Goal: Information Seeking & Learning: Learn about a topic

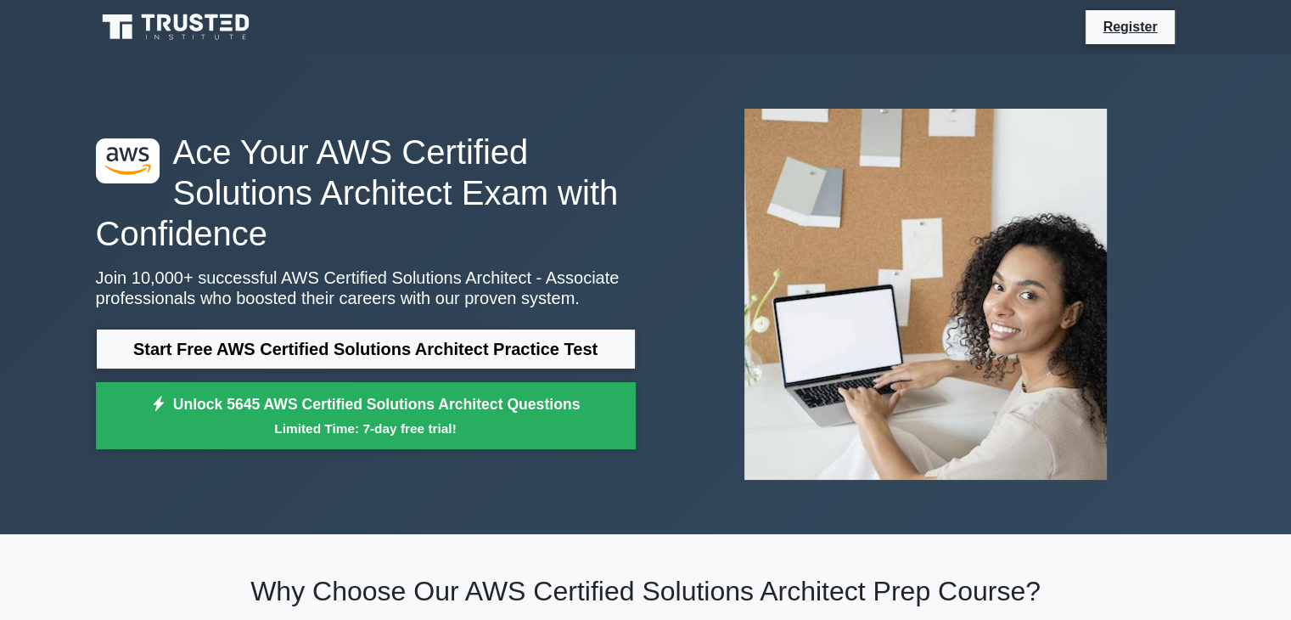
click at [1168, 219] on div at bounding box center [926, 294] width 560 height 398
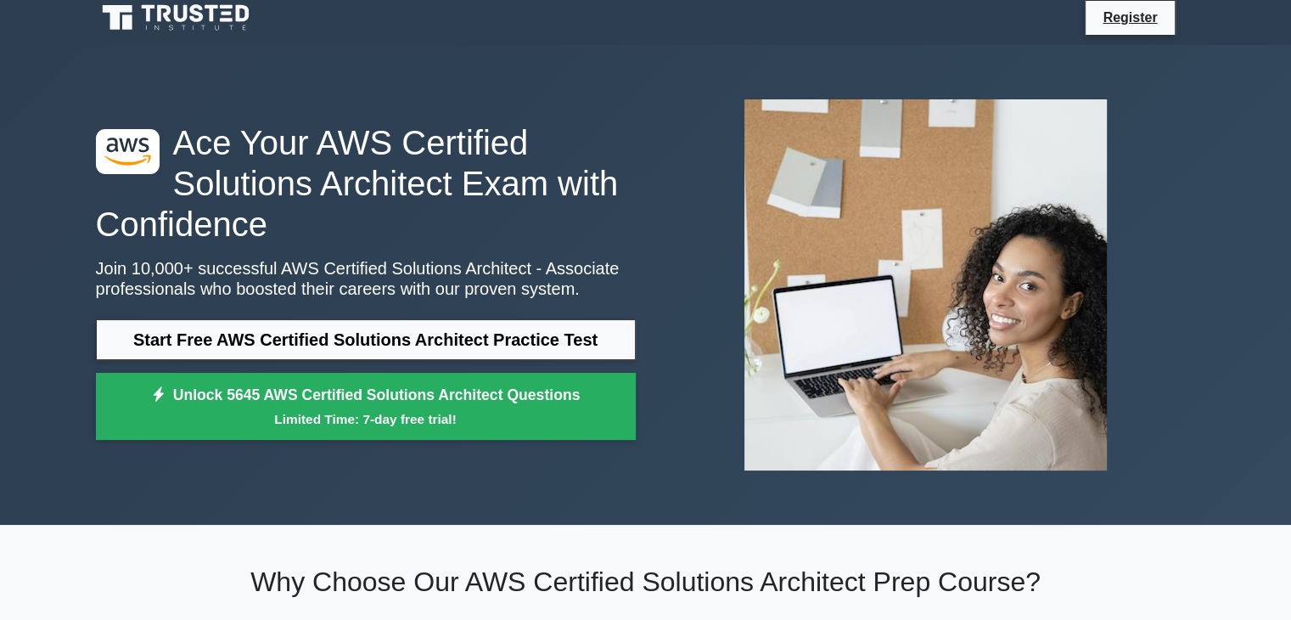
scroll to position [10, 0]
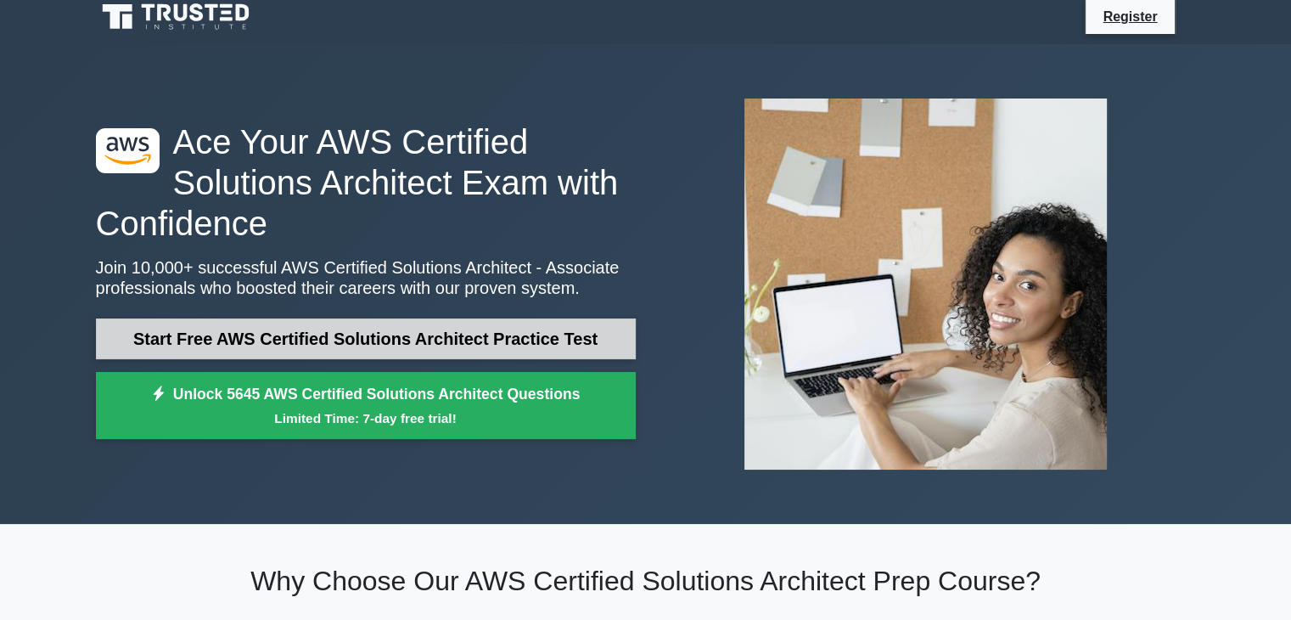
click at [438, 340] on link "Start Free AWS Certified Solutions Architect Practice Test" at bounding box center [366, 338] width 540 height 41
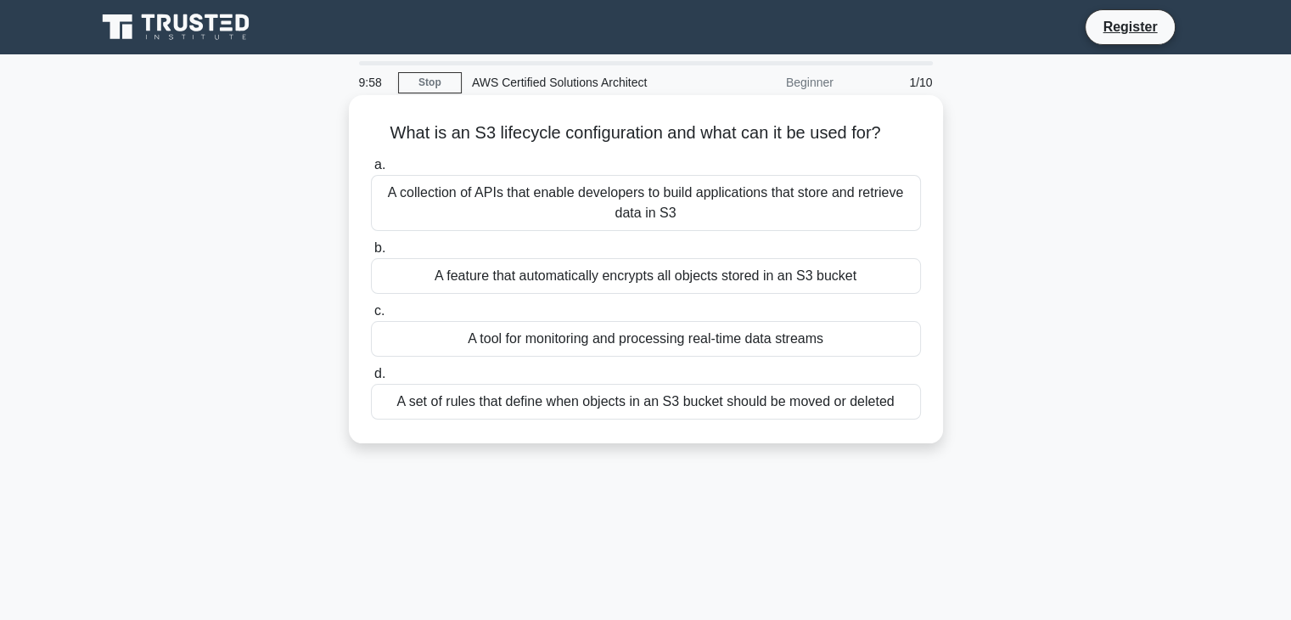
click at [516, 211] on div "A collection of APIs that enable developers to build applications that store an…" at bounding box center [646, 203] width 550 height 56
click at [371, 171] on input "a. A collection of APIs that enable developers to build applications that store…" at bounding box center [371, 165] width 0 height 11
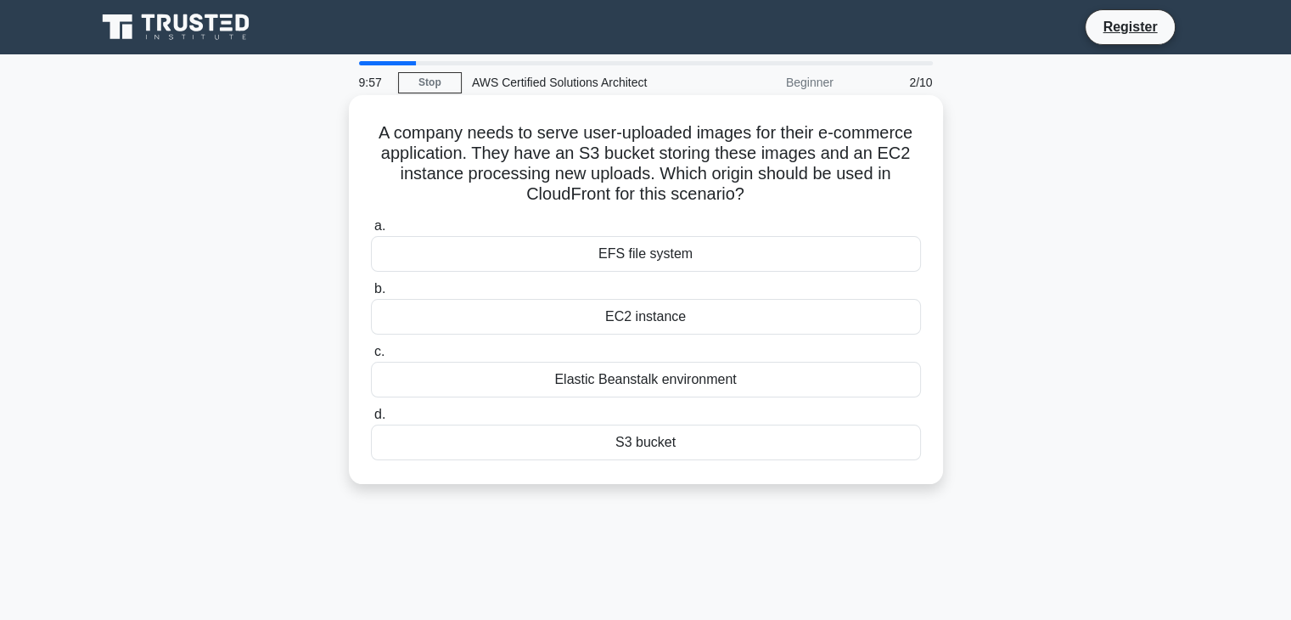
click at [622, 249] on div "EFS file system" at bounding box center [646, 254] width 550 height 36
click at [371, 232] on input "a. EFS file system" at bounding box center [371, 226] width 0 height 11
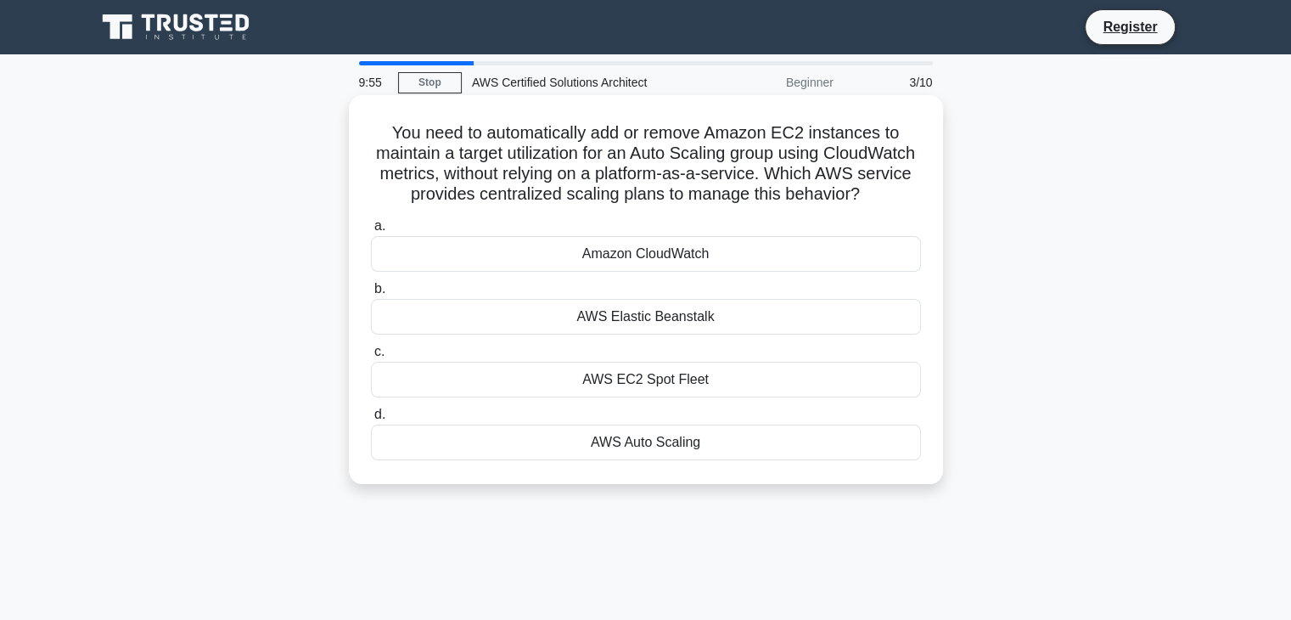
click at [627, 272] on div "Amazon CloudWatch" at bounding box center [646, 254] width 550 height 36
click at [371, 232] on input "a. Amazon CloudWatch" at bounding box center [371, 226] width 0 height 11
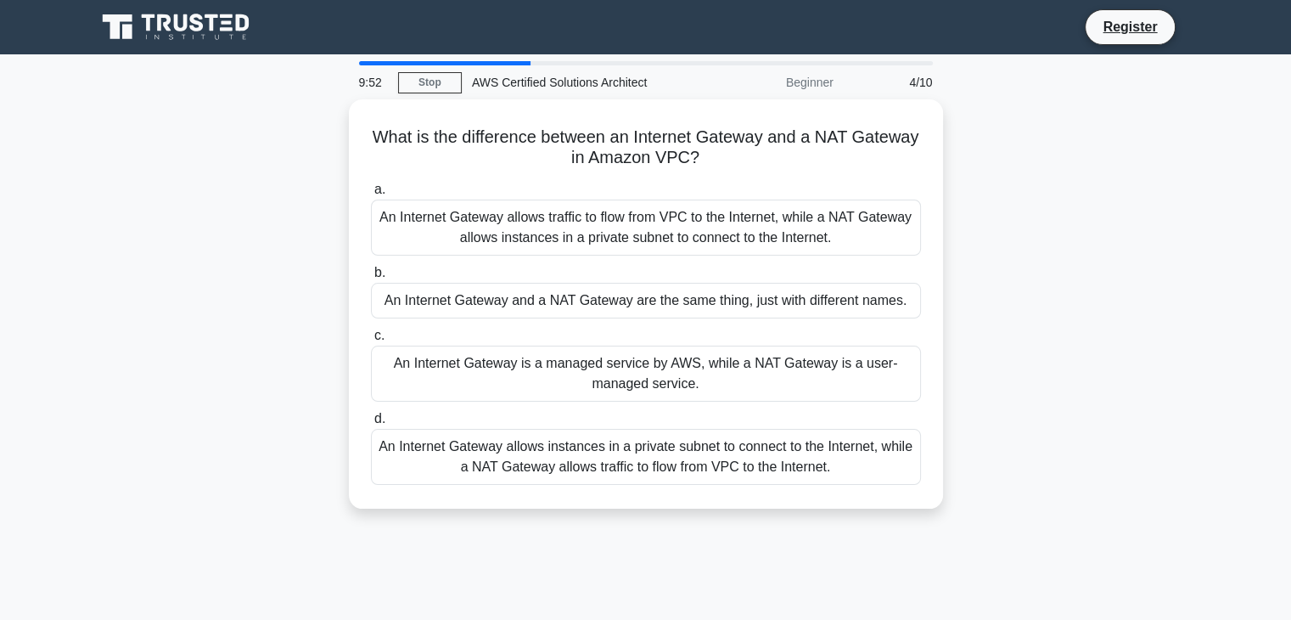
click at [627, 278] on label "b. An Internet Gateway and a NAT Gateway are the same thing, just with differen…" at bounding box center [646, 290] width 550 height 56
click at [371, 278] on input "b. An Internet Gateway and a NAT Gateway are the same thing, just with differen…" at bounding box center [371, 272] width 0 height 11
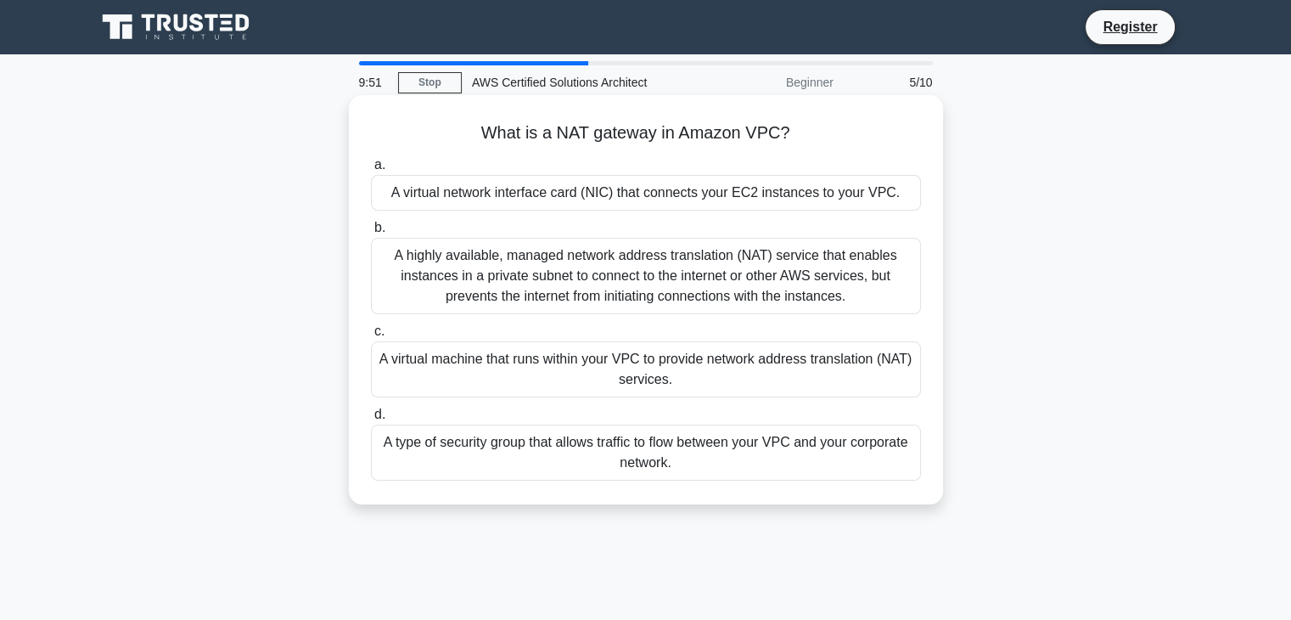
click at [636, 296] on div "A highly available, managed network address translation (NAT) service that enab…" at bounding box center [646, 276] width 550 height 76
click at [371, 233] on input "b. A highly available, managed network address translation (NAT) service that e…" at bounding box center [371, 227] width 0 height 11
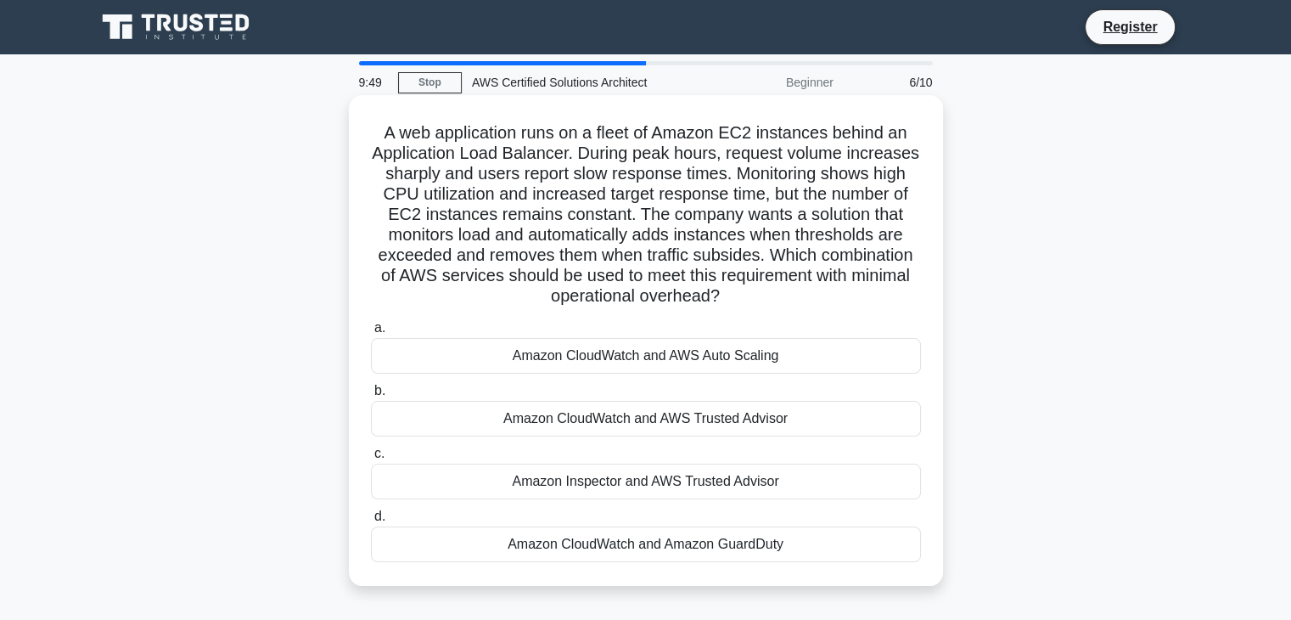
click at [636, 358] on div "Amazon CloudWatch and AWS Auto Scaling" at bounding box center [646, 356] width 550 height 36
click at [371, 334] on input "a. Amazon CloudWatch and AWS Auto Scaling" at bounding box center [371, 328] width 0 height 11
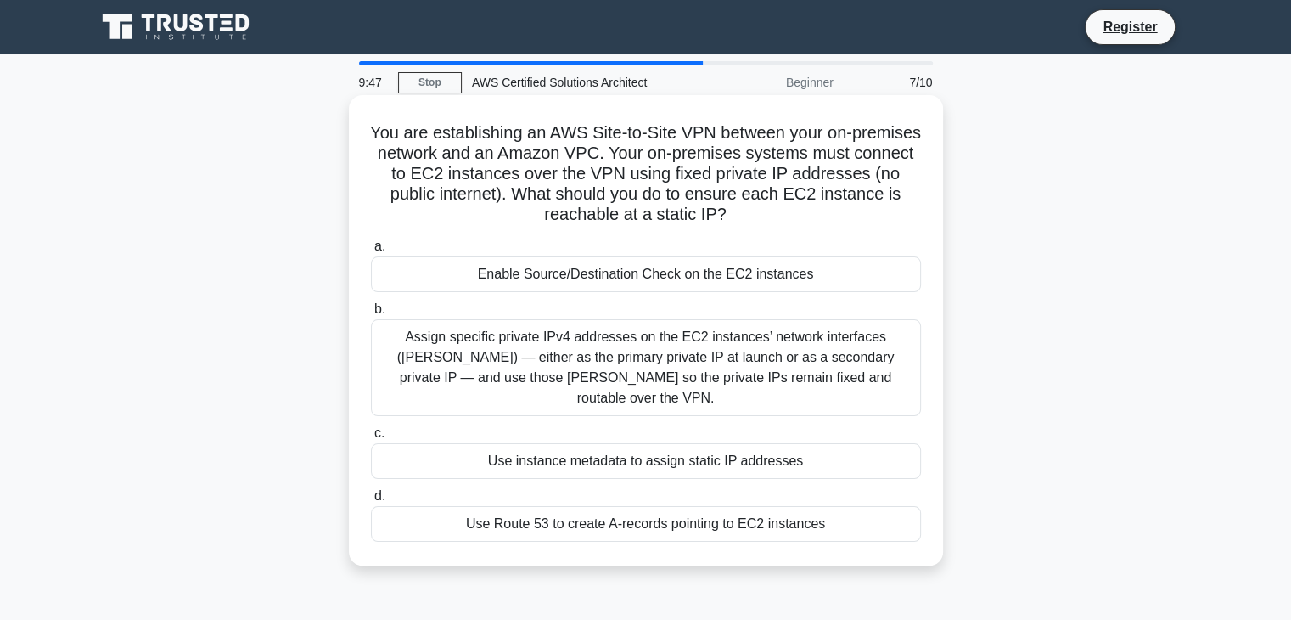
click at [646, 388] on div "Assign specific private IPv4 addresses on the EC2 instances’ network interfaces…" at bounding box center [646, 367] width 550 height 97
click at [371, 315] on input "b. Assign specific private IPv4 addresses on the EC2 instances’ network interfa…" at bounding box center [371, 309] width 0 height 11
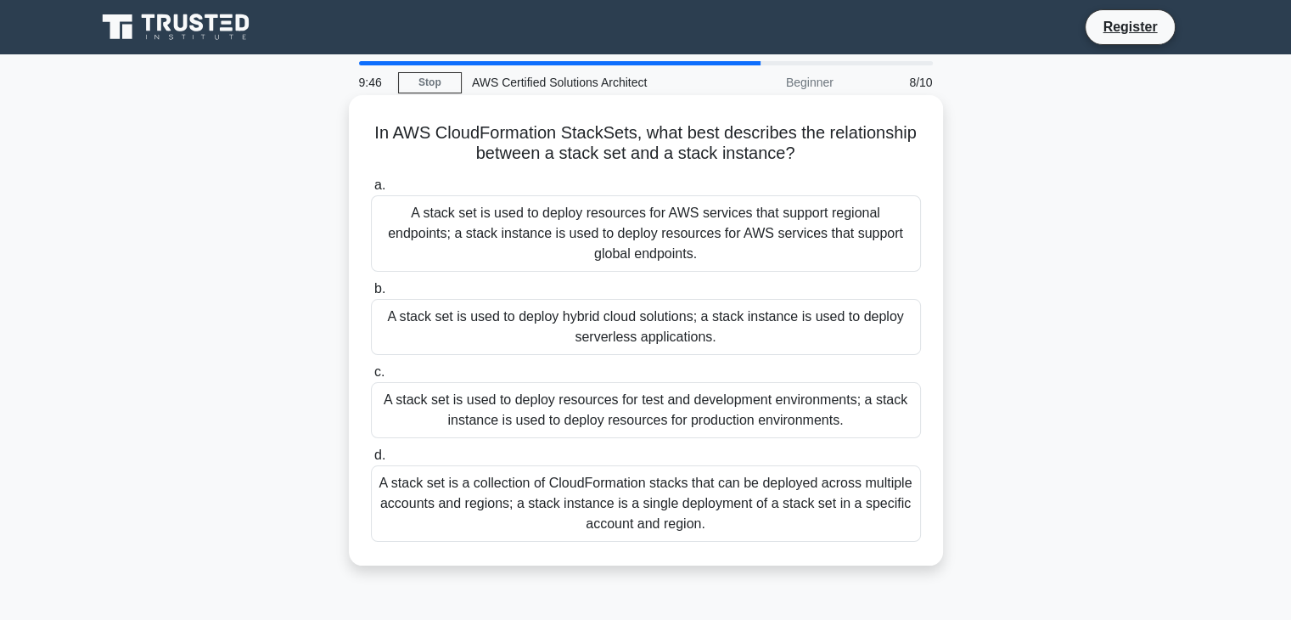
click at [699, 327] on div "A stack set is used to deploy hybrid cloud solutions; a stack instance is used …" at bounding box center [646, 327] width 550 height 56
click at [371, 295] on input "b. A stack set is used to deploy hybrid cloud solutions; a stack instance is us…" at bounding box center [371, 289] width 0 height 11
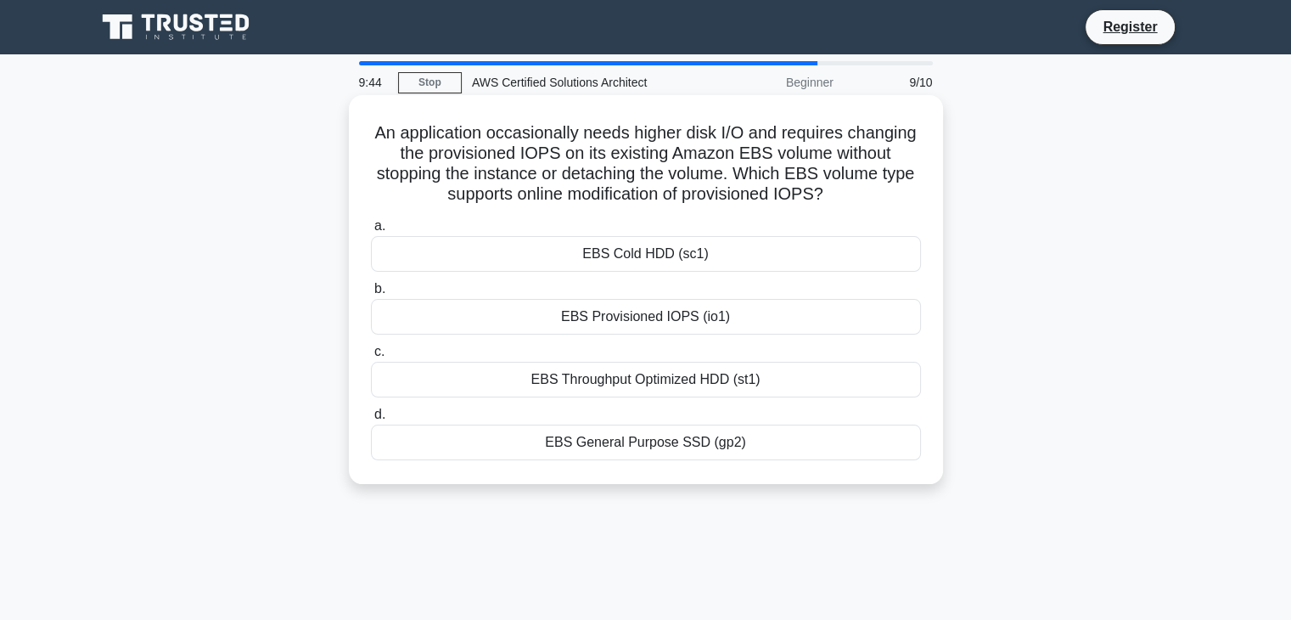
click at [655, 317] on div "EBS Provisioned IOPS (io1)" at bounding box center [646, 317] width 550 height 36
click at [371, 295] on input "b. EBS Provisioned IOPS (io1)" at bounding box center [371, 289] width 0 height 11
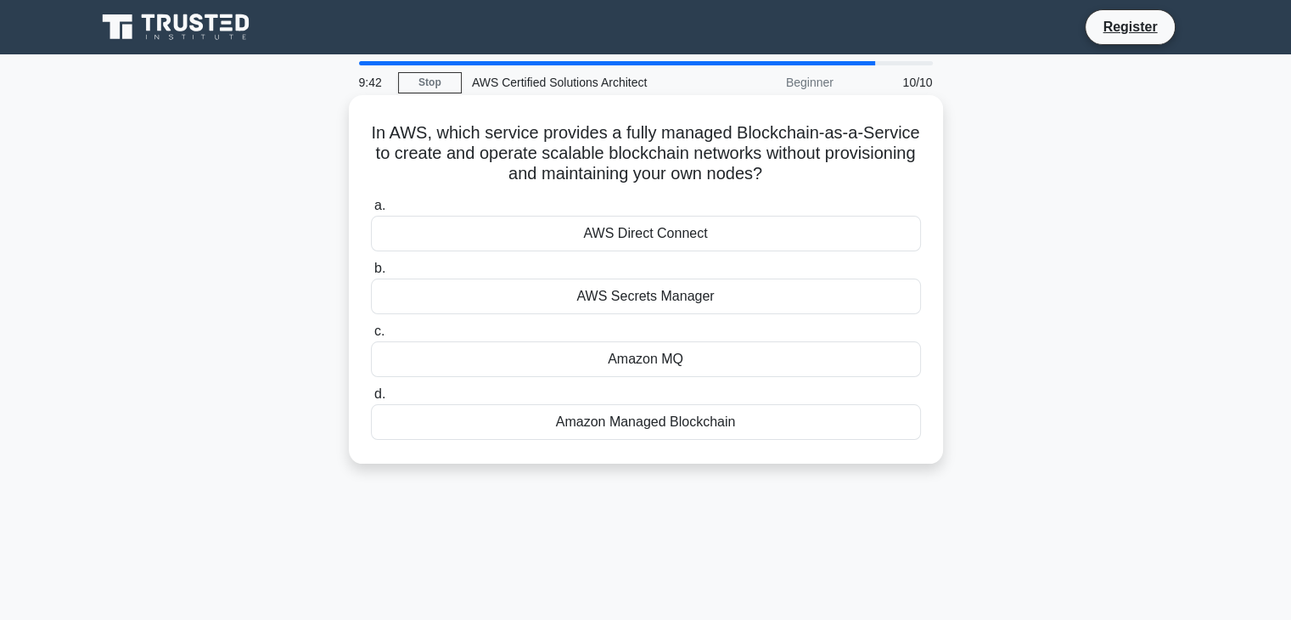
click at [667, 296] on div "AWS Secrets Manager" at bounding box center [646, 296] width 550 height 36
click at [371, 274] on input "b. AWS Secrets Manager" at bounding box center [371, 268] width 0 height 11
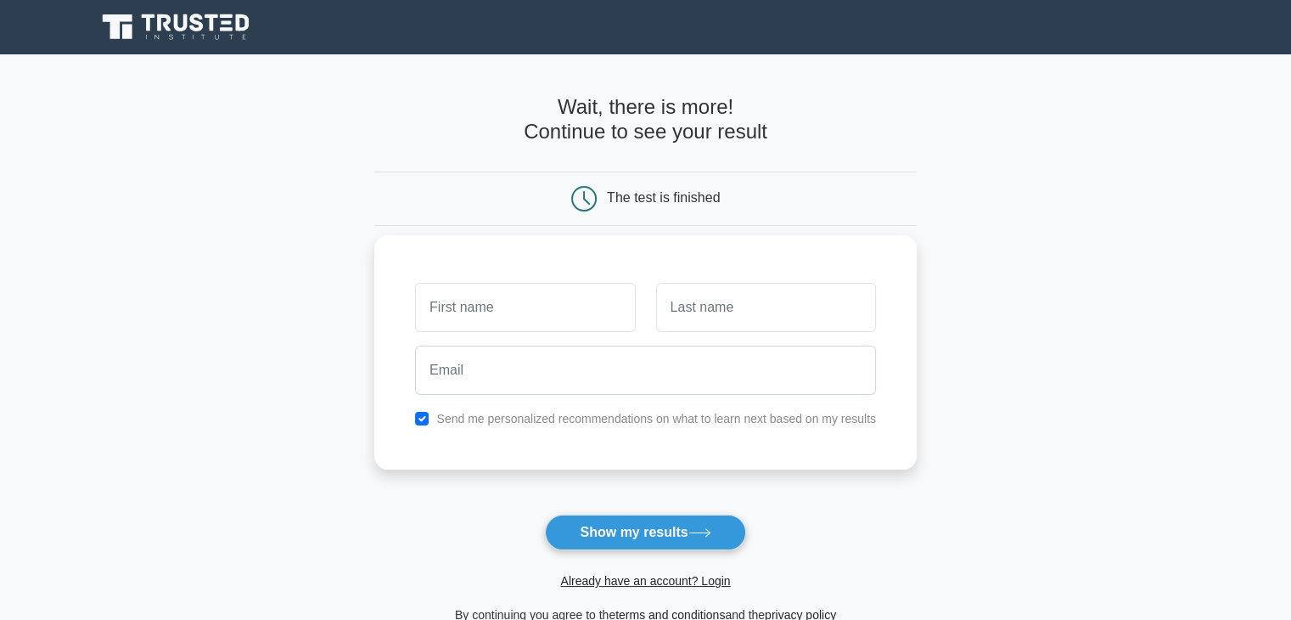
click at [543, 301] on input "text" at bounding box center [525, 307] width 220 height 49
type input "Bandari"
click at [679, 310] on input "text" at bounding box center [766, 307] width 220 height 49
type input "Teja"
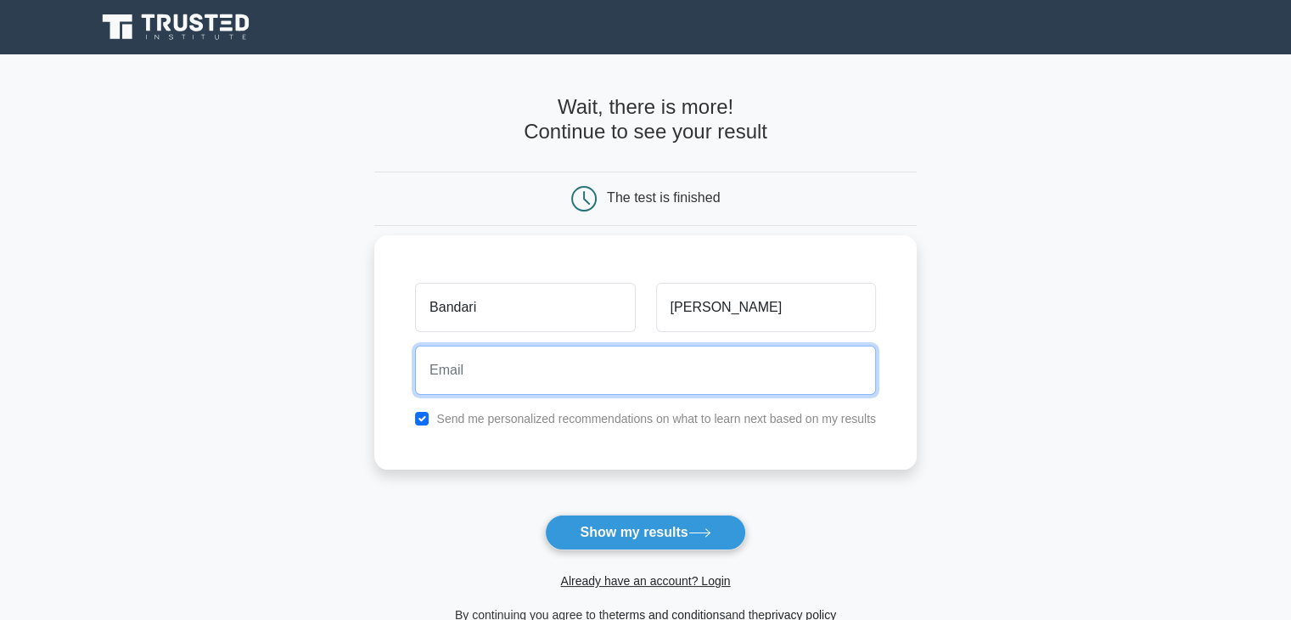
click at [595, 374] on input "email" at bounding box center [645, 370] width 461 height 49
type input "saiteja2261@gmail.com"
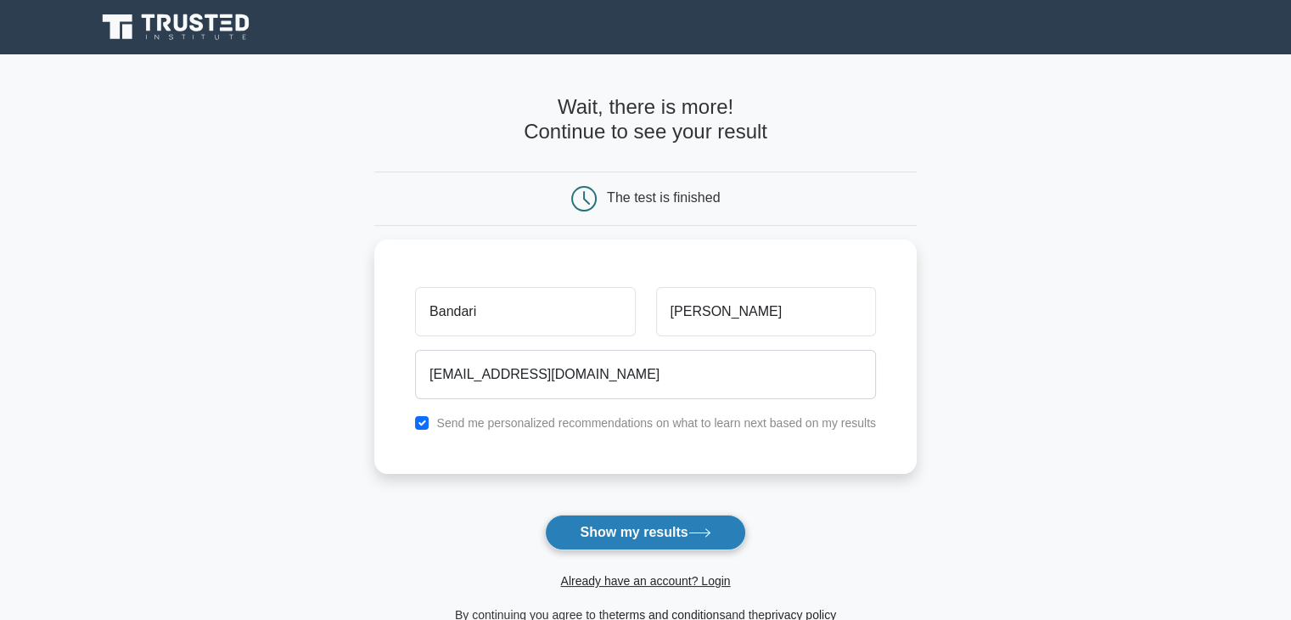
click at [627, 527] on button "Show my results" at bounding box center [645, 533] width 200 height 36
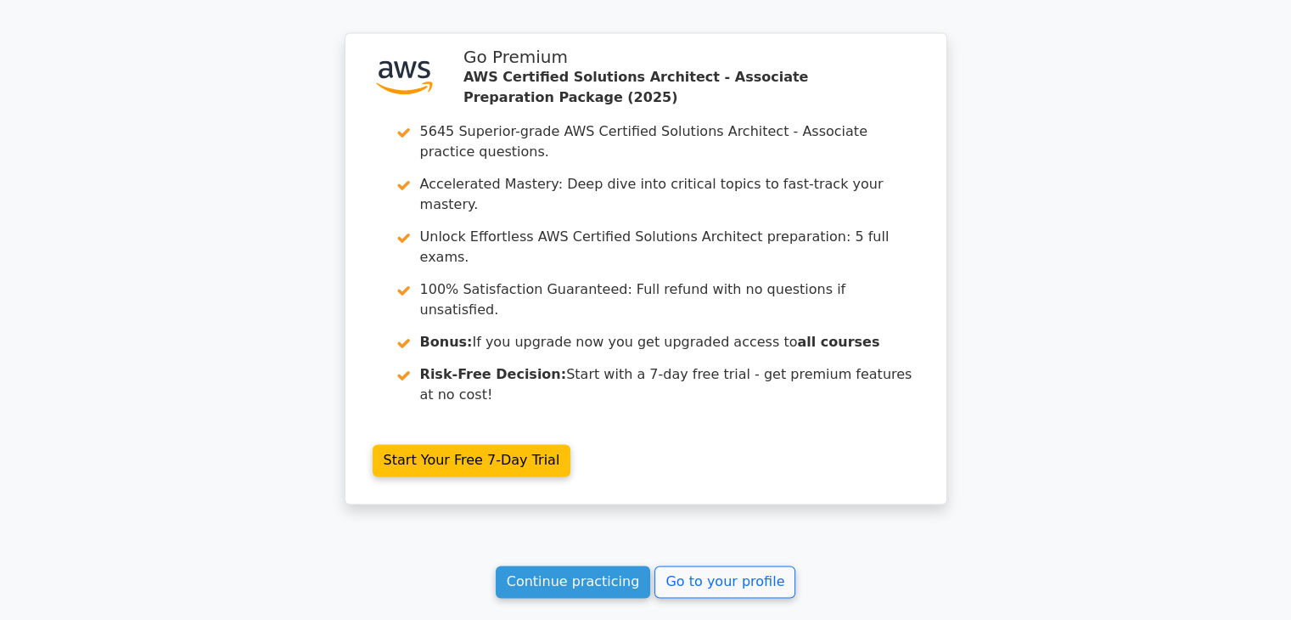
scroll to position [2625, 0]
click at [599, 565] on link "Continue practicing" at bounding box center [573, 581] width 155 height 32
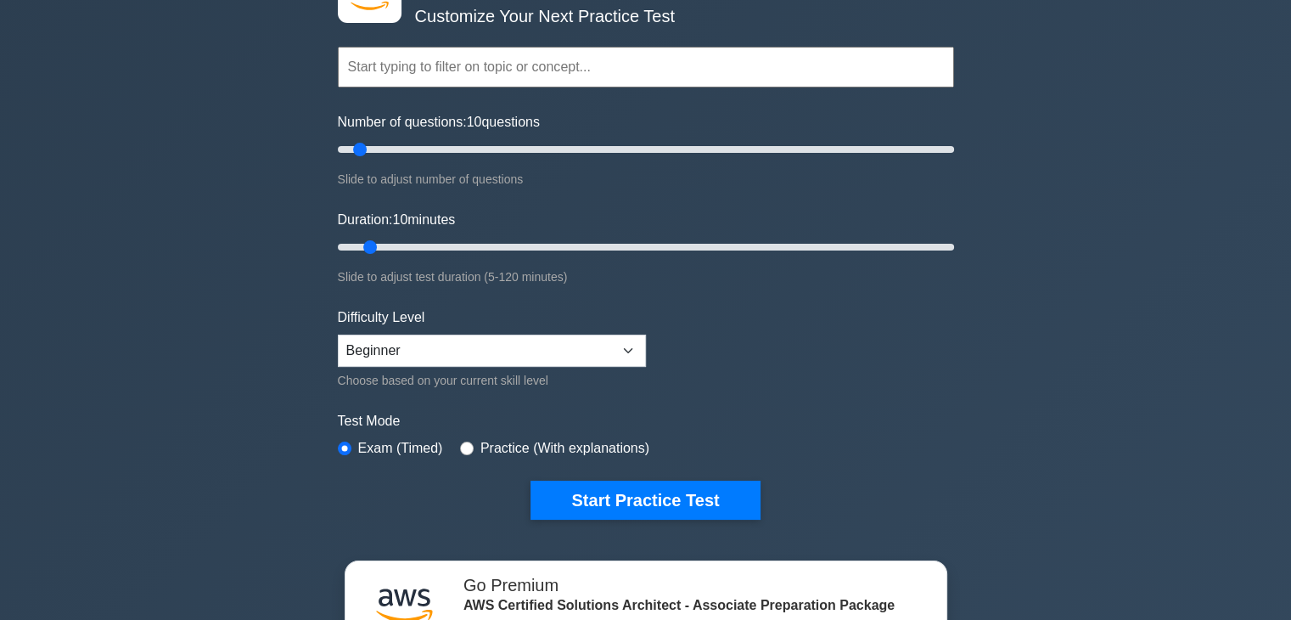
scroll to position [124, 0]
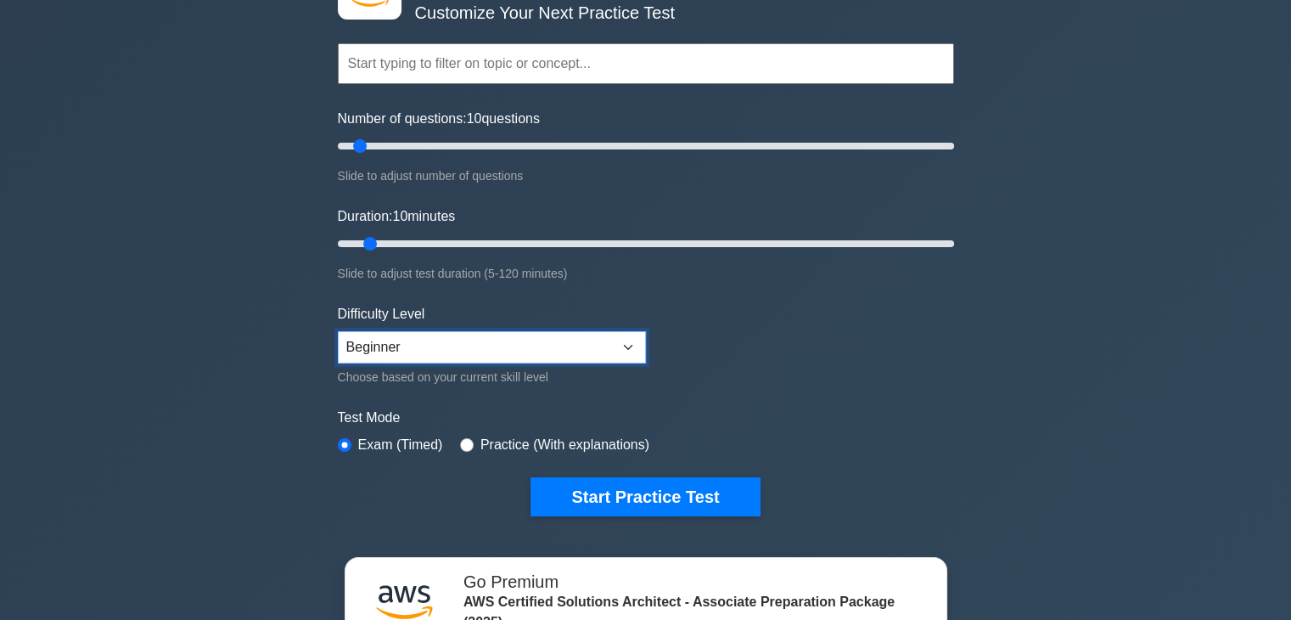
click at [571, 335] on select "Beginner Intermediate Expert" at bounding box center [492, 347] width 308 height 32
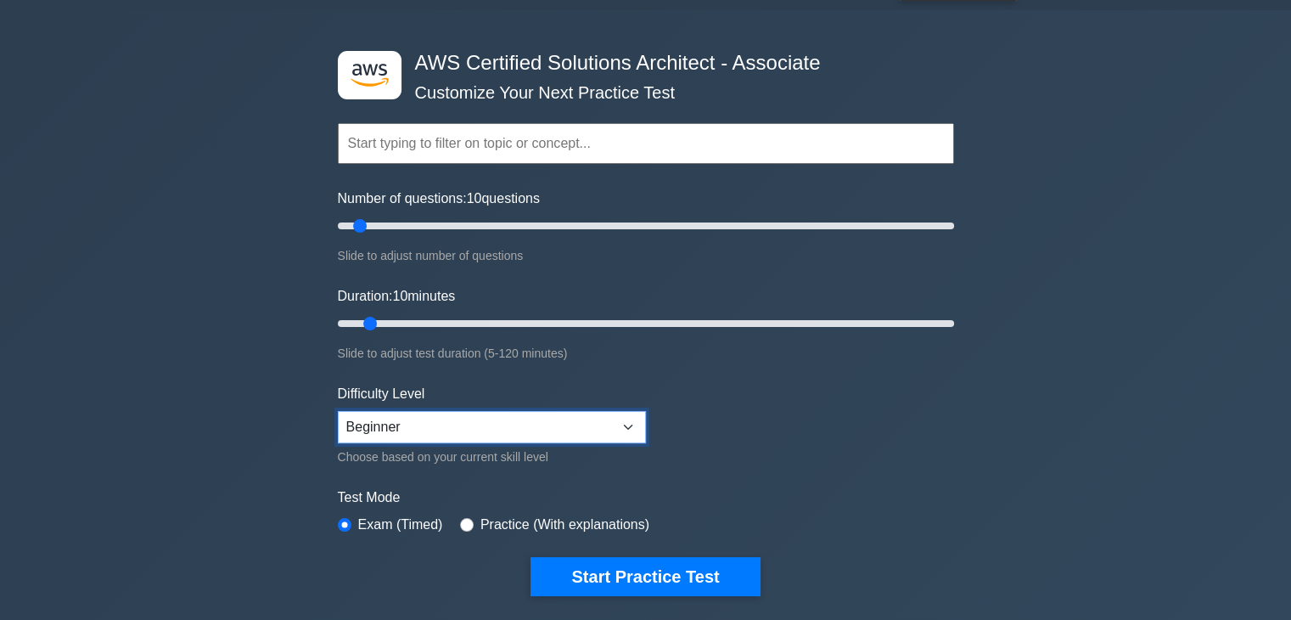
scroll to position [53, 0]
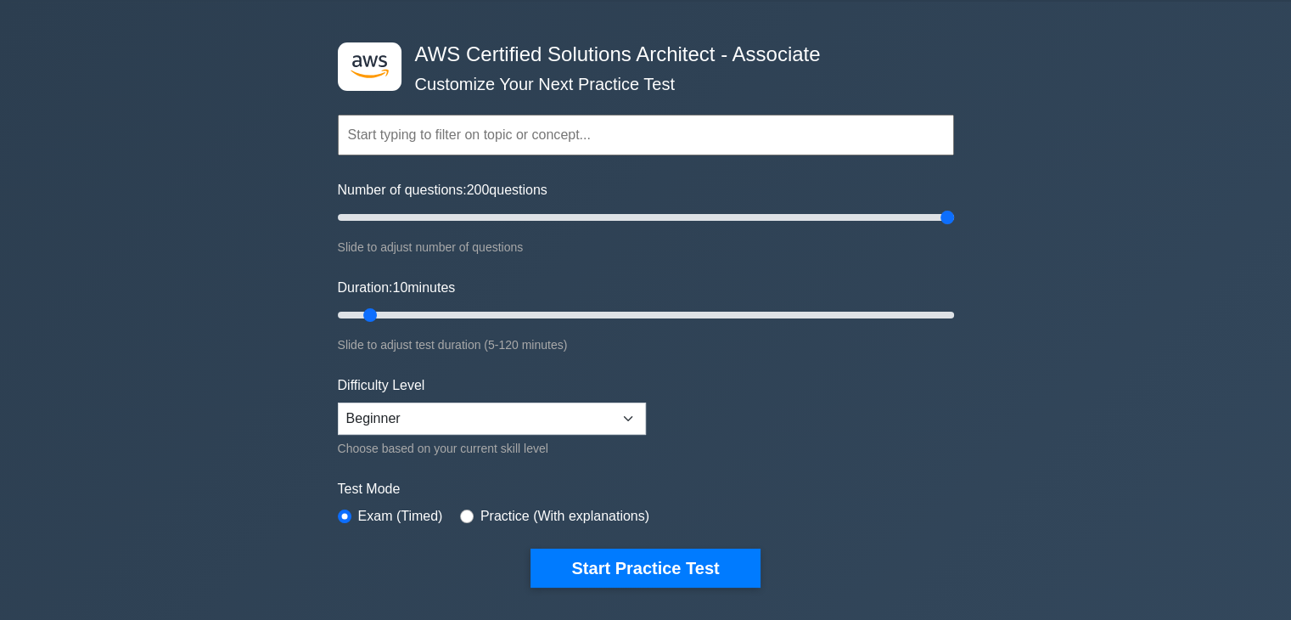
drag, startPoint x: 361, startPoint y: 218, endPoint x: 975, endPoint y: 226, distance: 613.9
type input "200"
click at [954, 226] on input "Number of questions: 200 questions" at bounding box center [646, 217] width 616 height 20
drag, startPoint x: 366, startPoint y: 312, endPoint x: 1104, endPoint y: 313, distance: 737.8
type input "120"
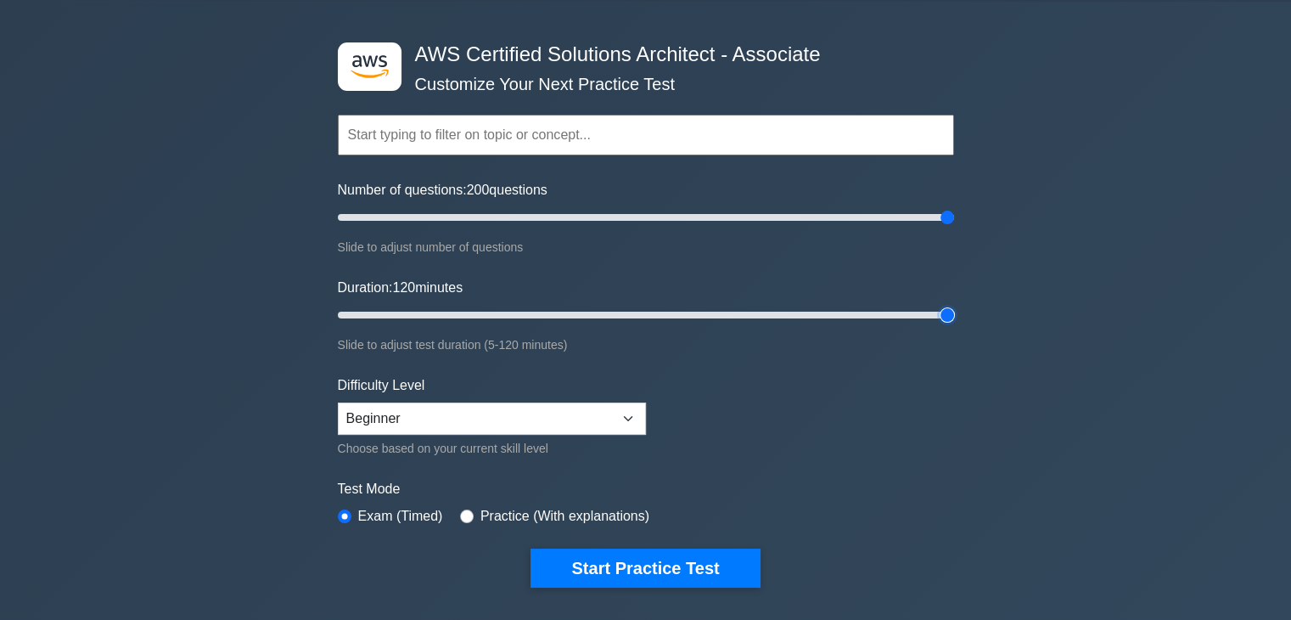
click at [954, 313] on input "Duration: 120 minutes" at bounding box center [646, 315] width 616 height 20
click at [628, 412] on select "Beginner Intermediate Expert" at bounding box center [492, 418] width 308 height 32
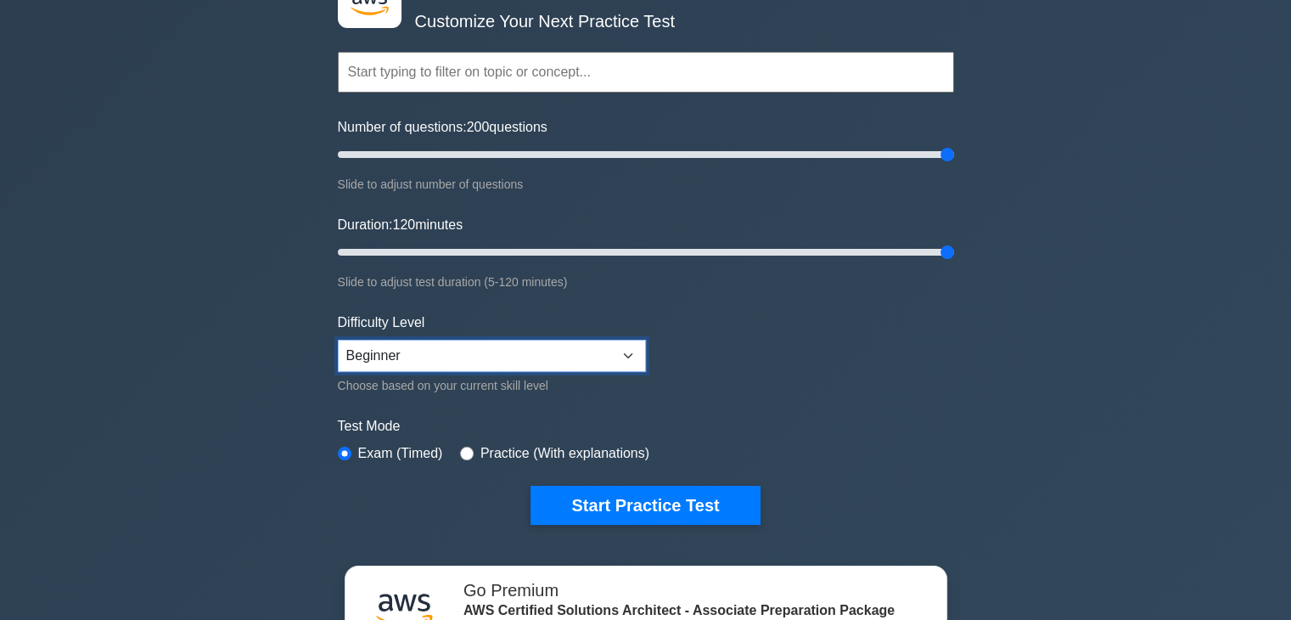
scroll to position [115, 0]
click at [620, 363] on select "Beginner Intermediate Expert" at bounding box center [492, 356] width 308 height 32
click at [464, 447] on input "radio" at bounding box center [467, 454] width 14 height 14
radio input "true"
click at [353, 447] on div "Exam (Timed)" at bounding box center [390, 453] width 105 height 20
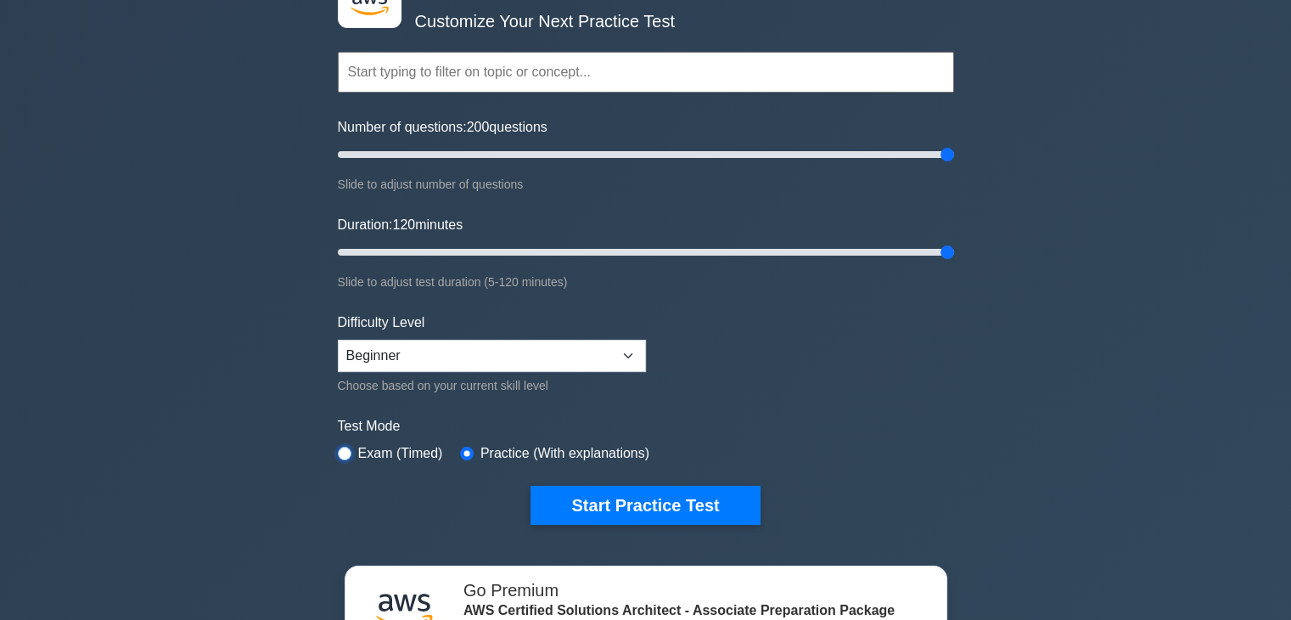
click at [346, 447] on input "radio" at bounding box center [345, 454] width 14 height 14
radio input "true"
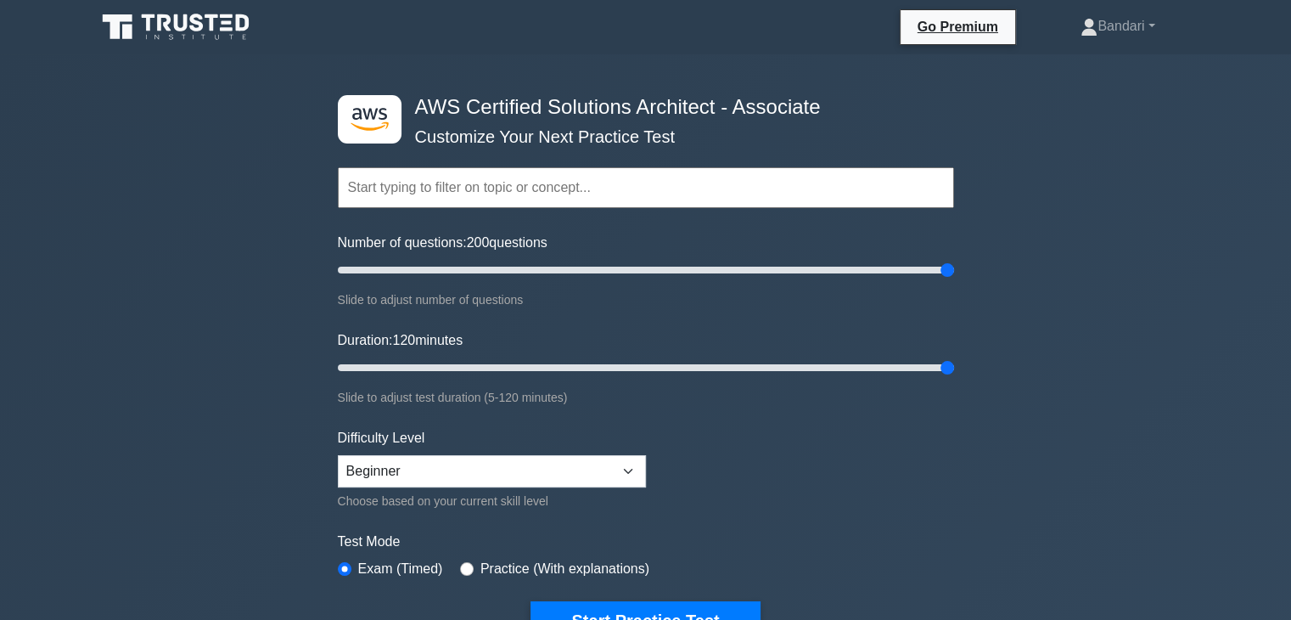
click at [200, 130] on div ".st0{fill:#252F3E;} .st1{fill-rule:evenodd;clip-rule:evenodd;fill:#FF9900;} AWS…" at bounding box center [645, 564] width 1291 height 1021
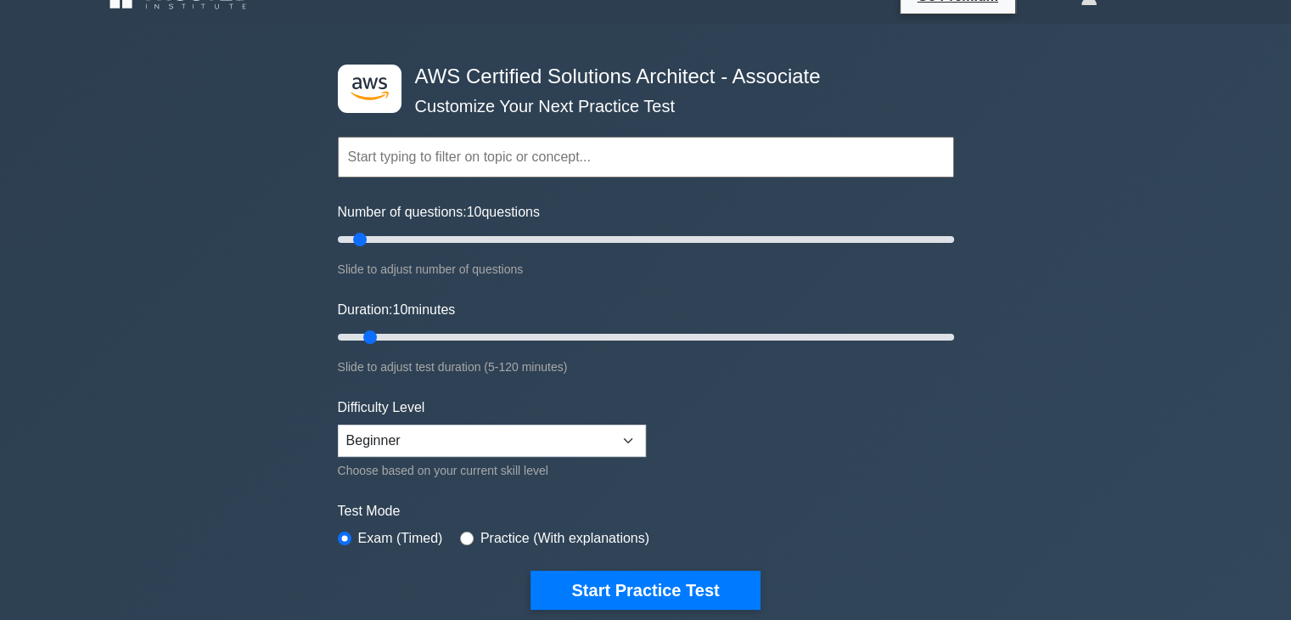
scroll to position [33, 0]
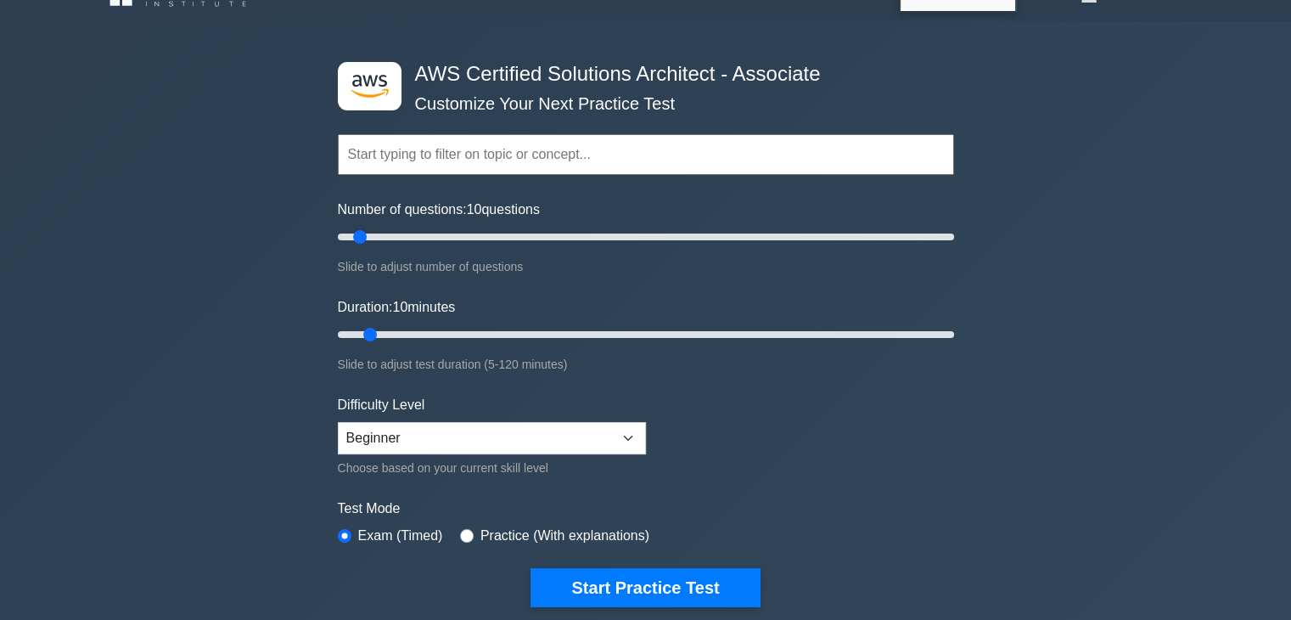
click at [581, 161] on input "text" at bounding box center [646, 154] width 616 height 41
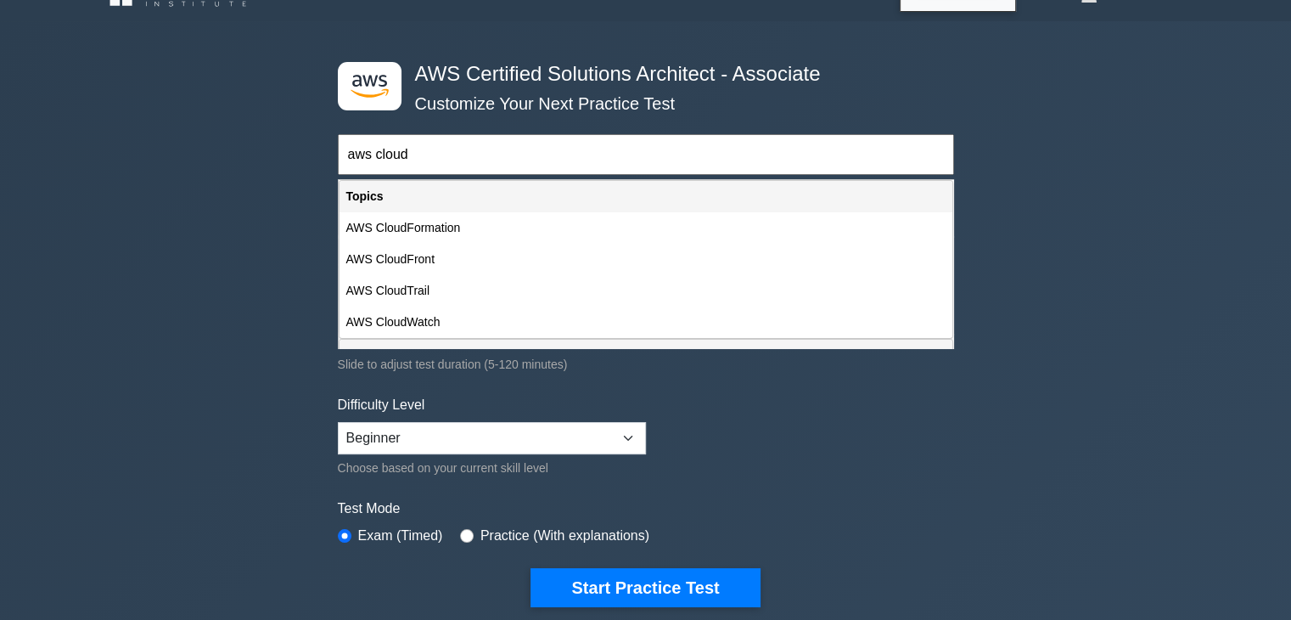
type input "aws cloud"
click at [835, 364] on div "Slide to adjust test duration (5-120 minutes)" at bounding box center [646, 364] width 616 height 20
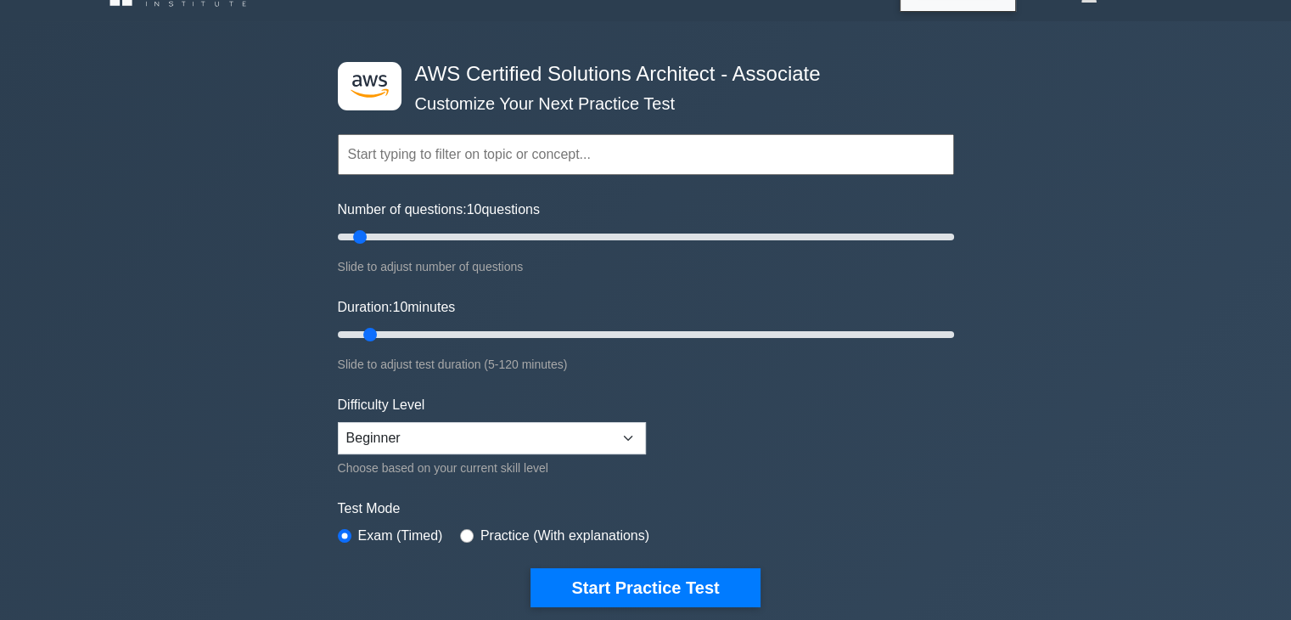
click at [622, 109] on div "Topics Amazon EC2 Amazon S3 Amazon VPC AWS Identity and Access Management (IAM)…" at bounding box center [646, 130] width 616 height 97
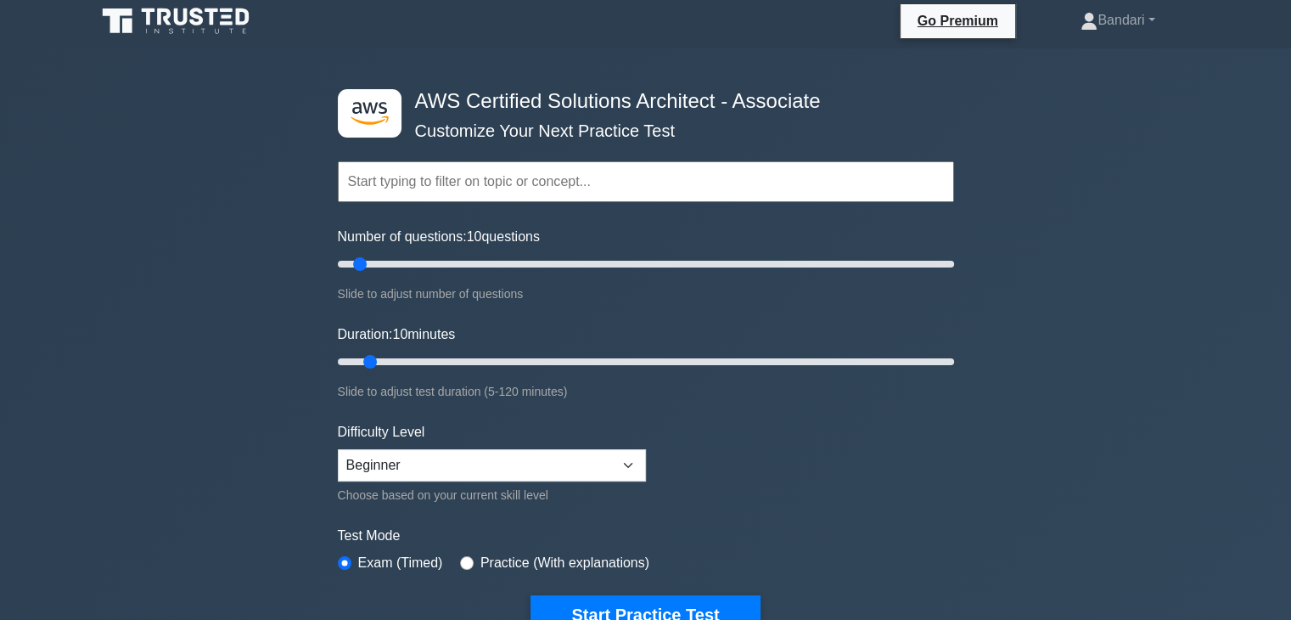
scroll to position [0, 0]
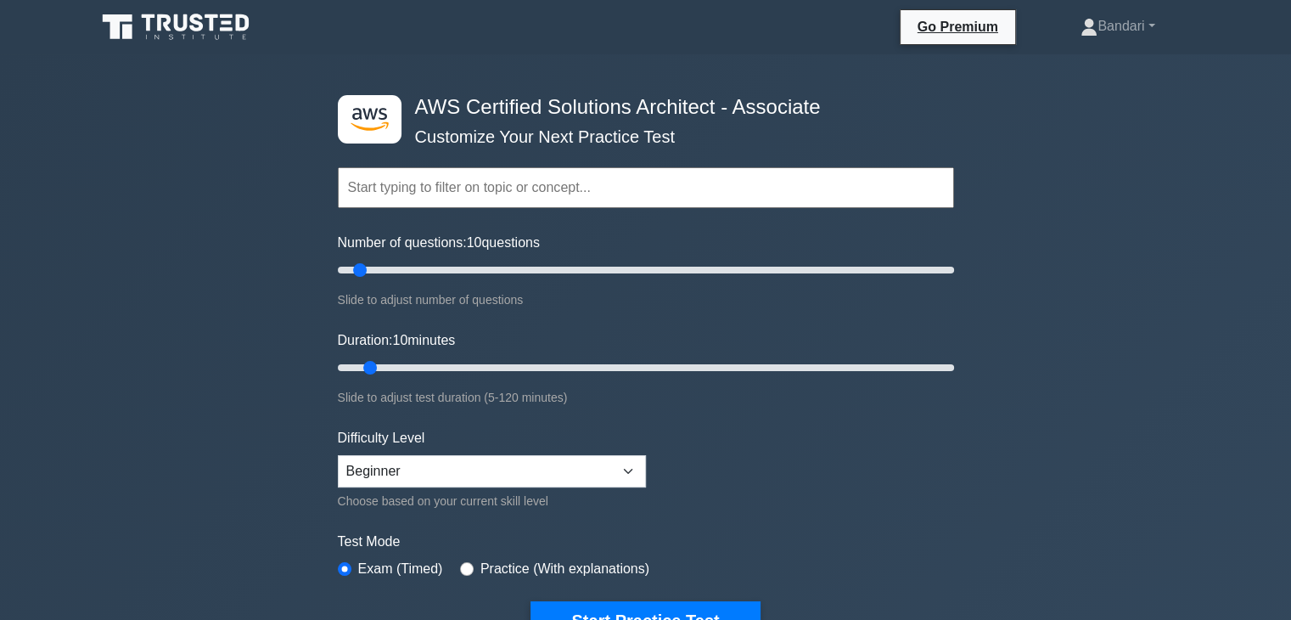
click at [644, 108] on h4 "AWS Certified Solutions Architect - Associate" at bounding box center [639, 107] width 463 height 25
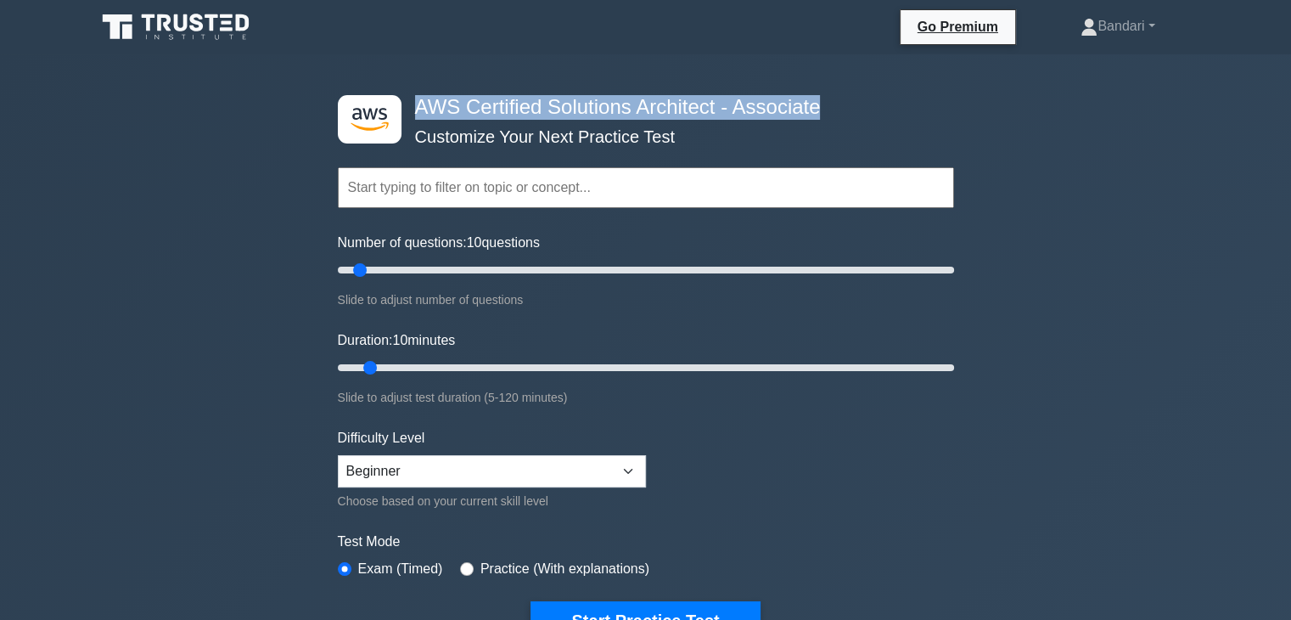
drag, startPoint x: 414, startPoint y: 108, endPoint x: 846, endPoint y: 96, distance: 431.5
click at [846, 96] on h4 "AWS Certified Solutions Architect - Associate" at bounding box center [639, 107] width 463 height 25
copy h4 "AWS Certified Solutions Architect - Associate"
click at [180, 25] on icon at bounding box center [177, 27] width 163 height 32
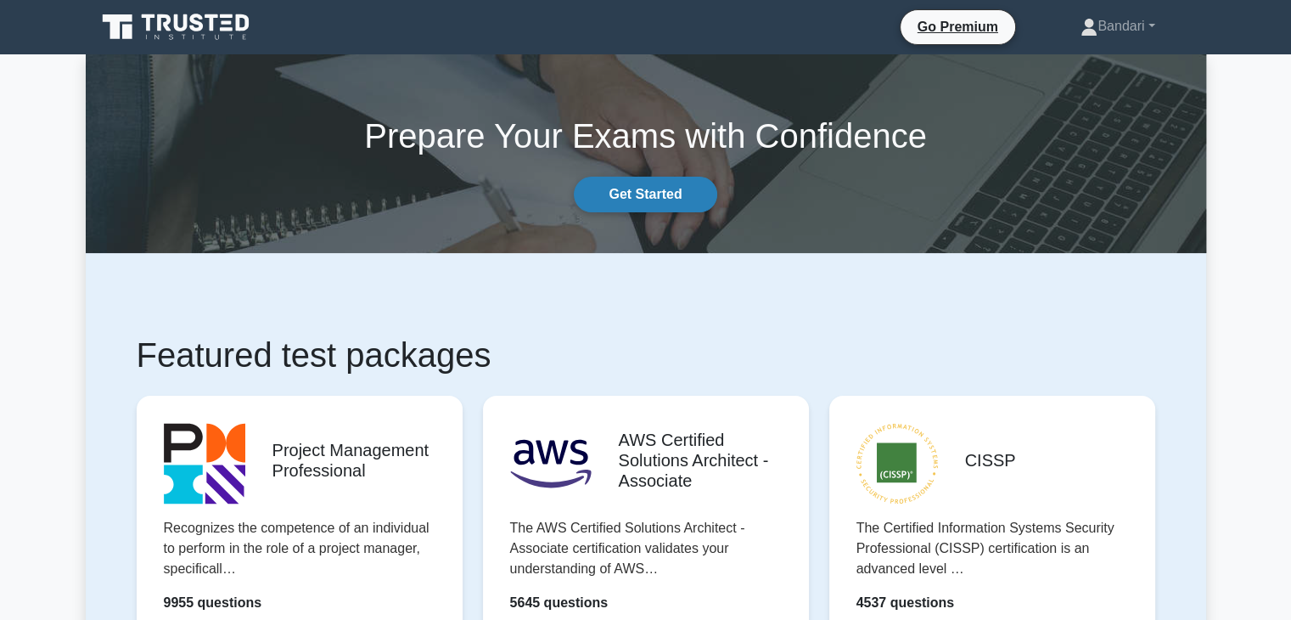
click at [651, 200] on link "Get Started" at bounding box center [645, 195] width 143 height 36
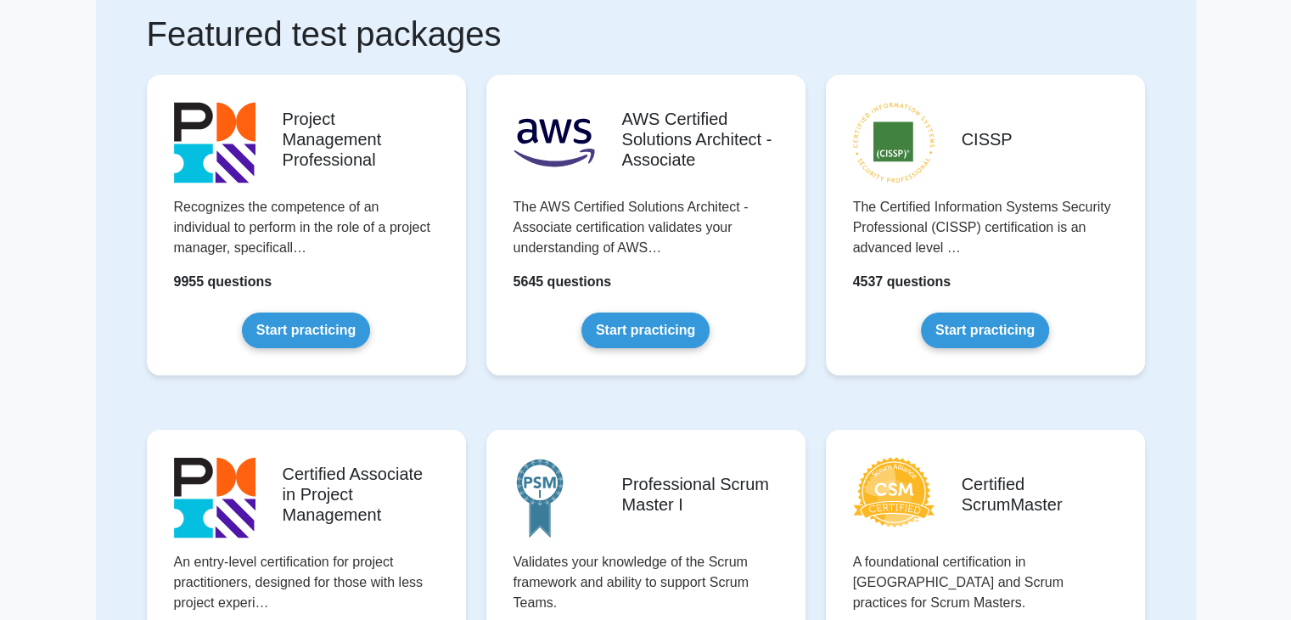
scroll to position [136, 0]
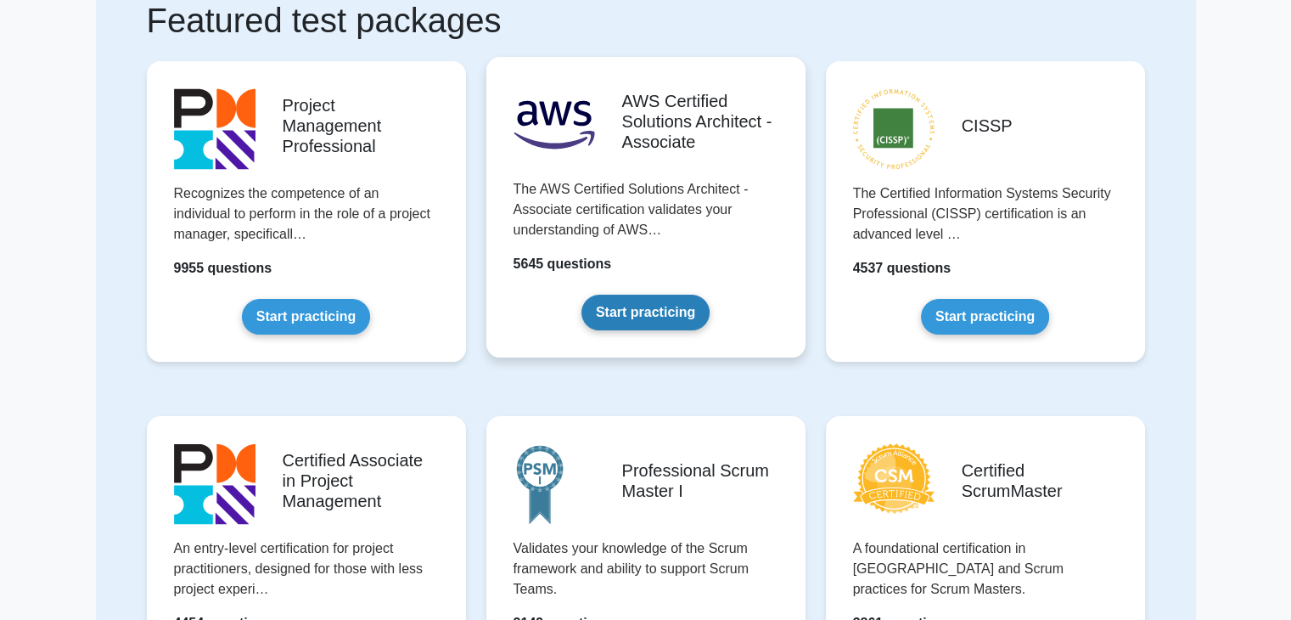
click at [653, 316] on link "Start practicing" at bounding box center [646, 313] width 128 height 36
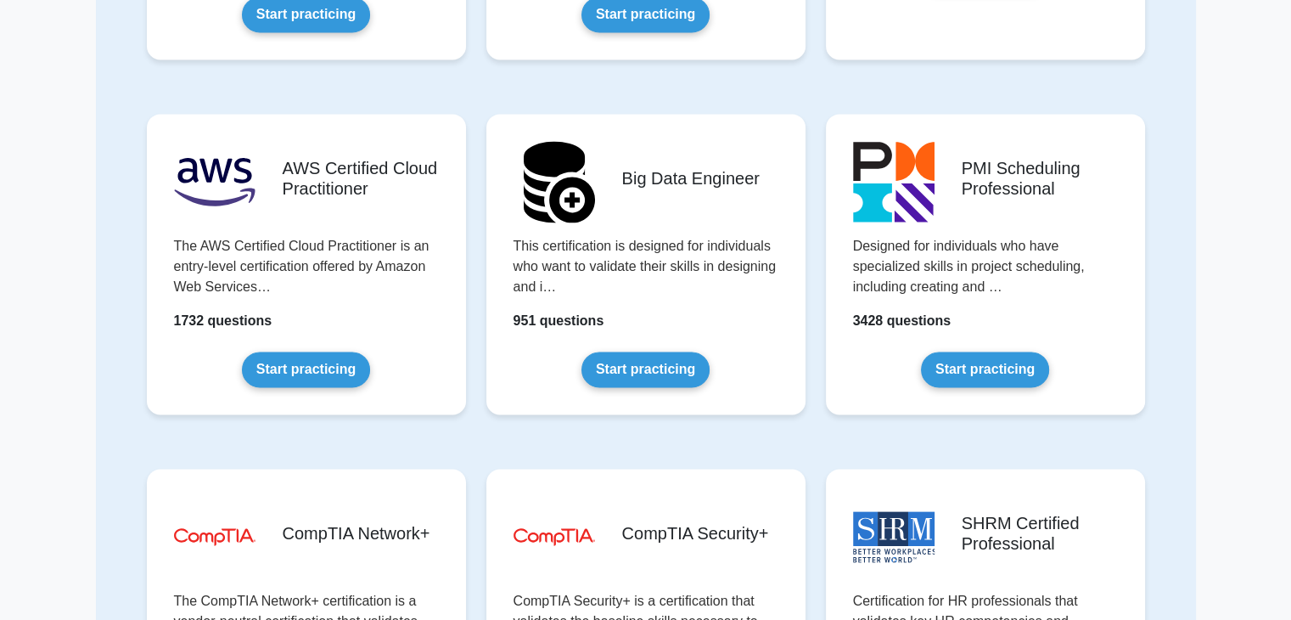
scroll to position [2574, 0]
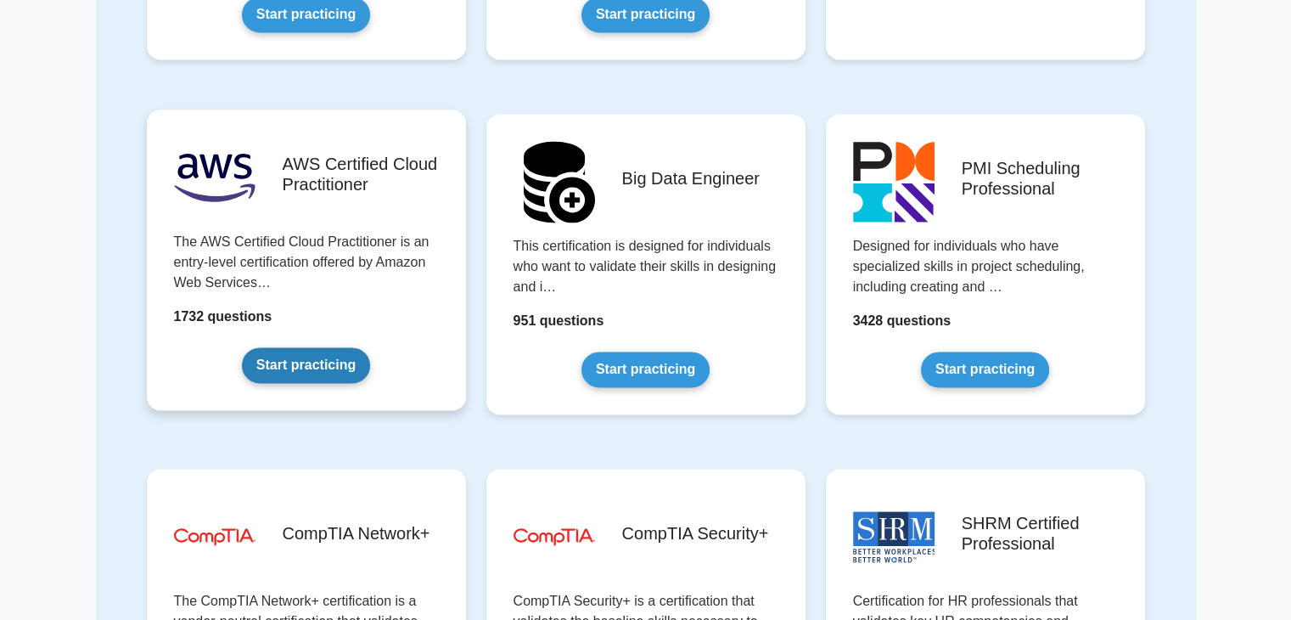
click at [322, 359] on link "Start practicing" at bounding box center [306, 365] width 128 height 36
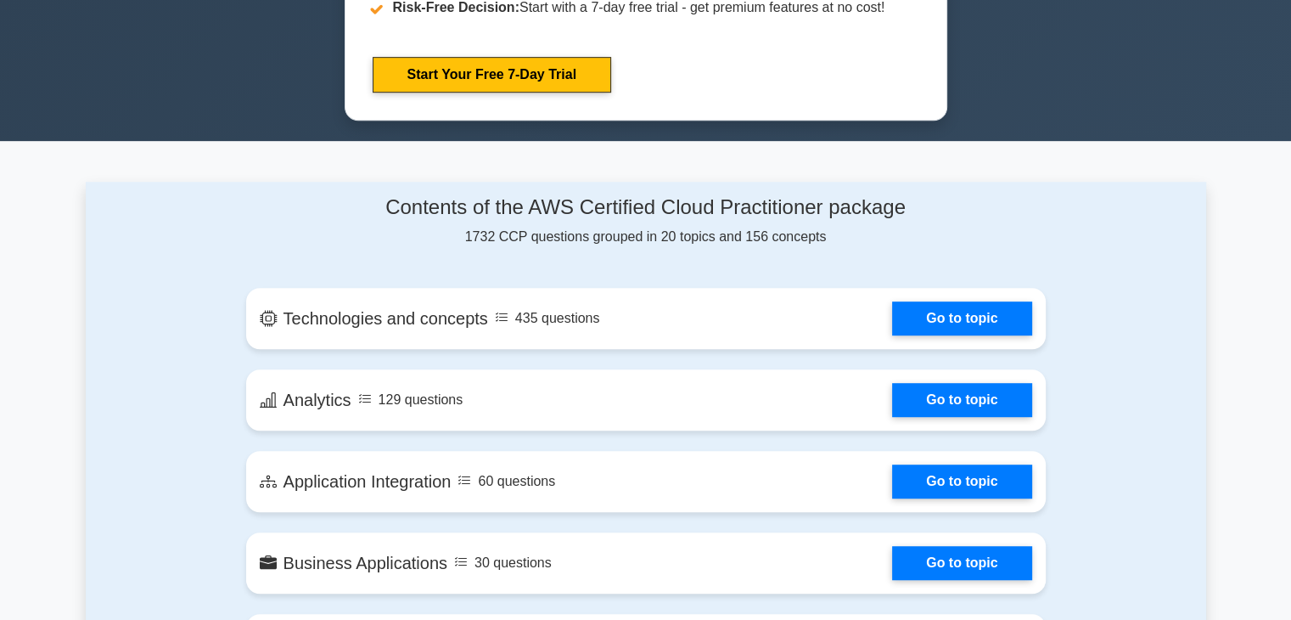
scroll to position [956, 0]
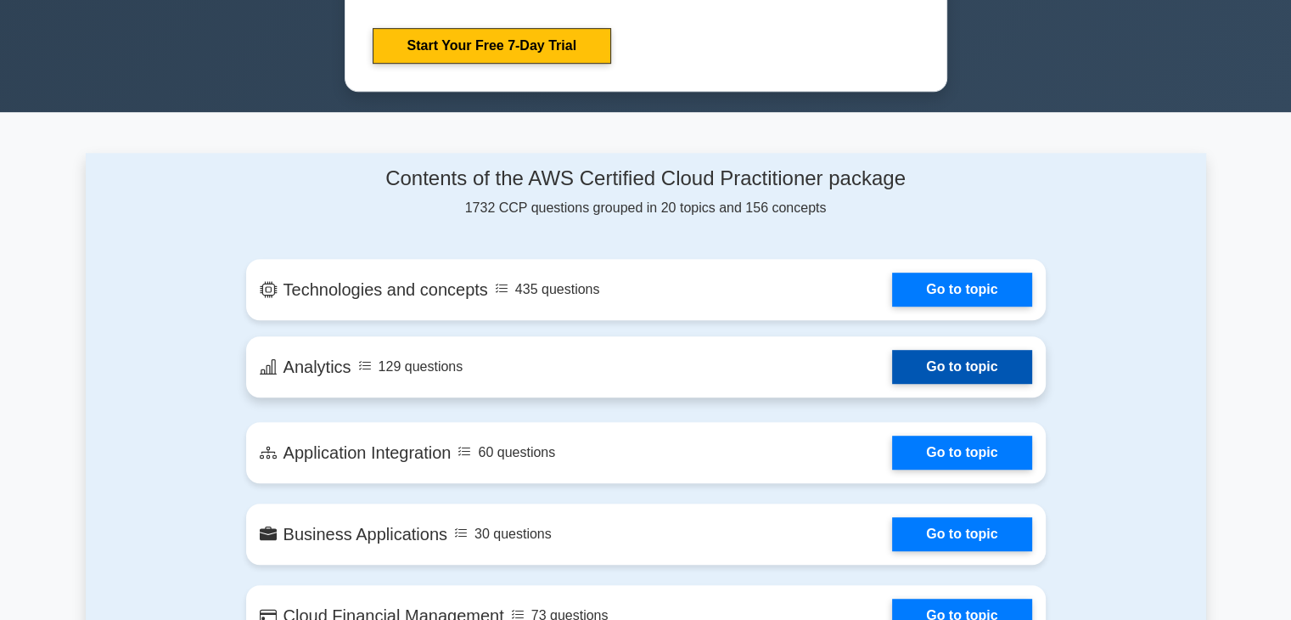
click at [948, 365] on link "Go to topic" at bounding box center [961, 367] width 139 height 34
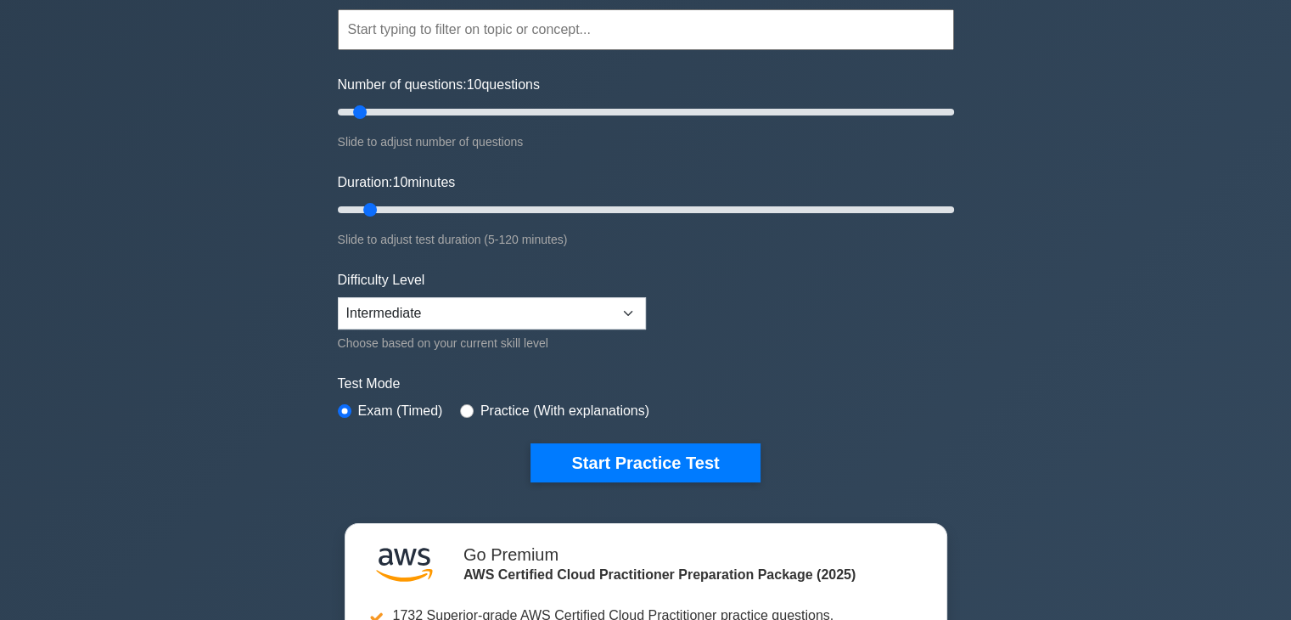
scroll to position [0, 0]
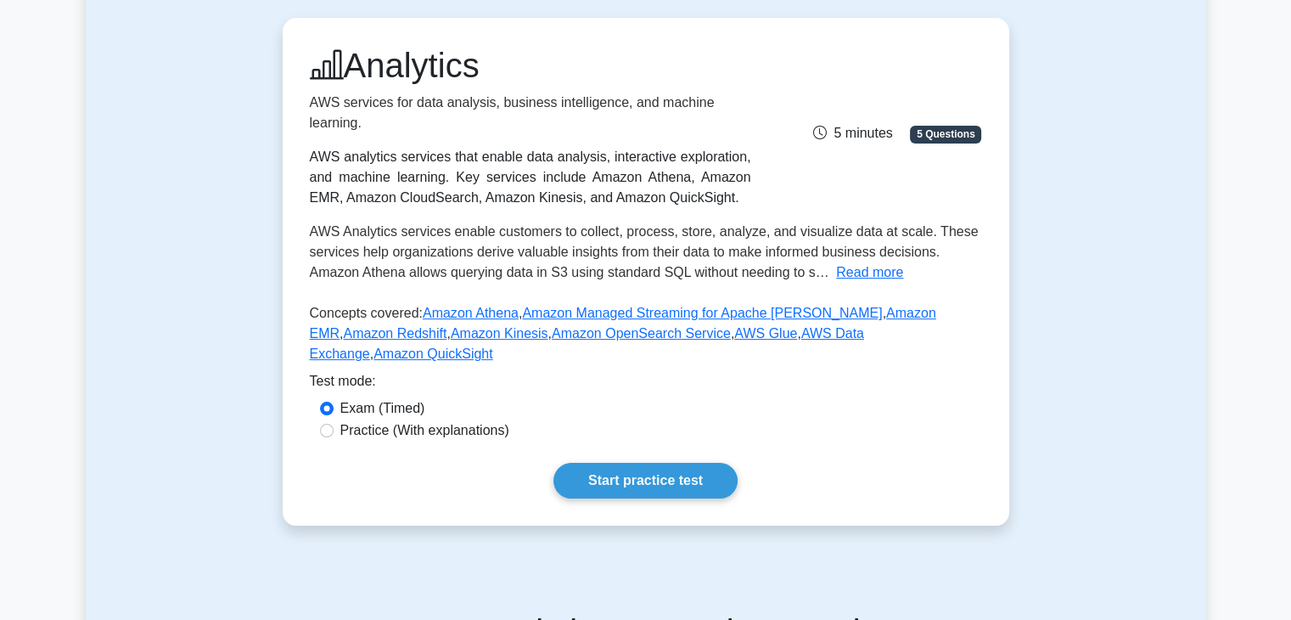
scroll to position [160, 0]
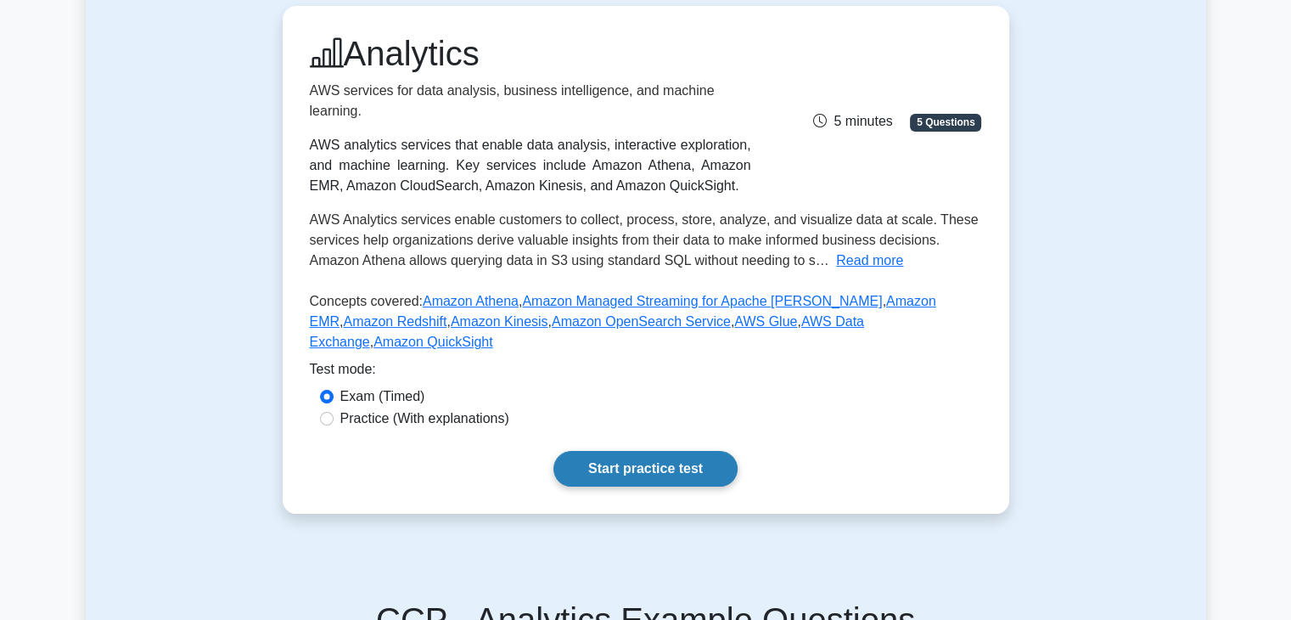
click at [651, 451] on link "Start practice test" at bounding box center [646, 469] width 184 height 36
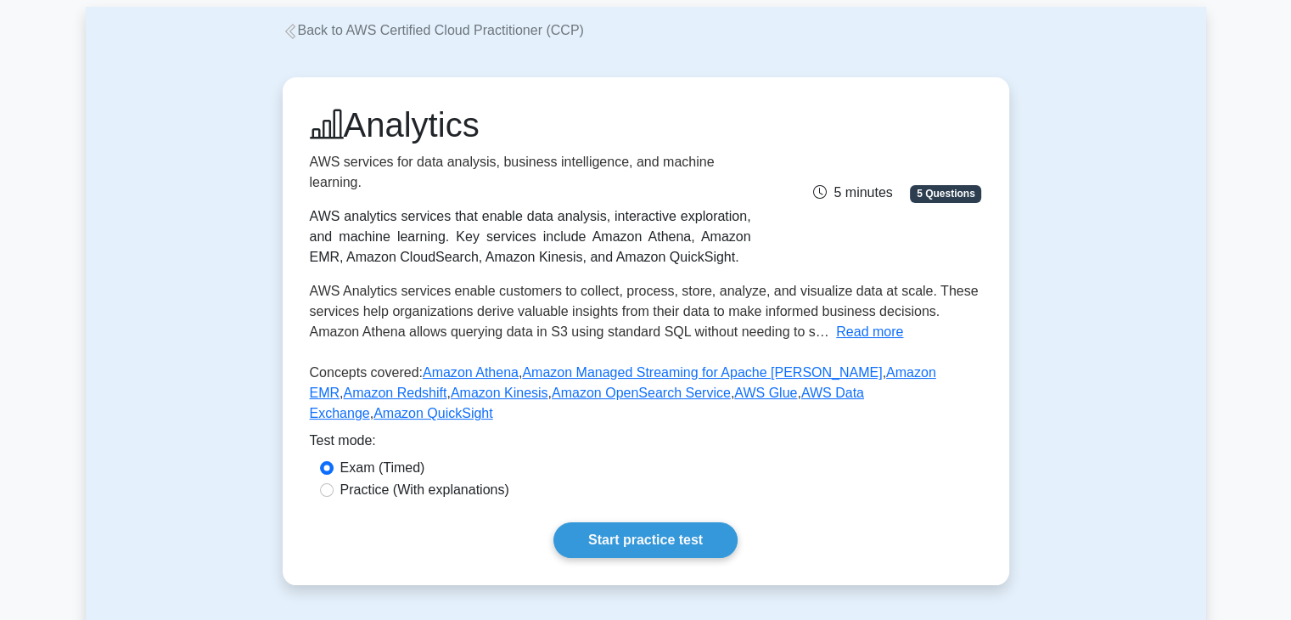
scroll to position [0, 0]
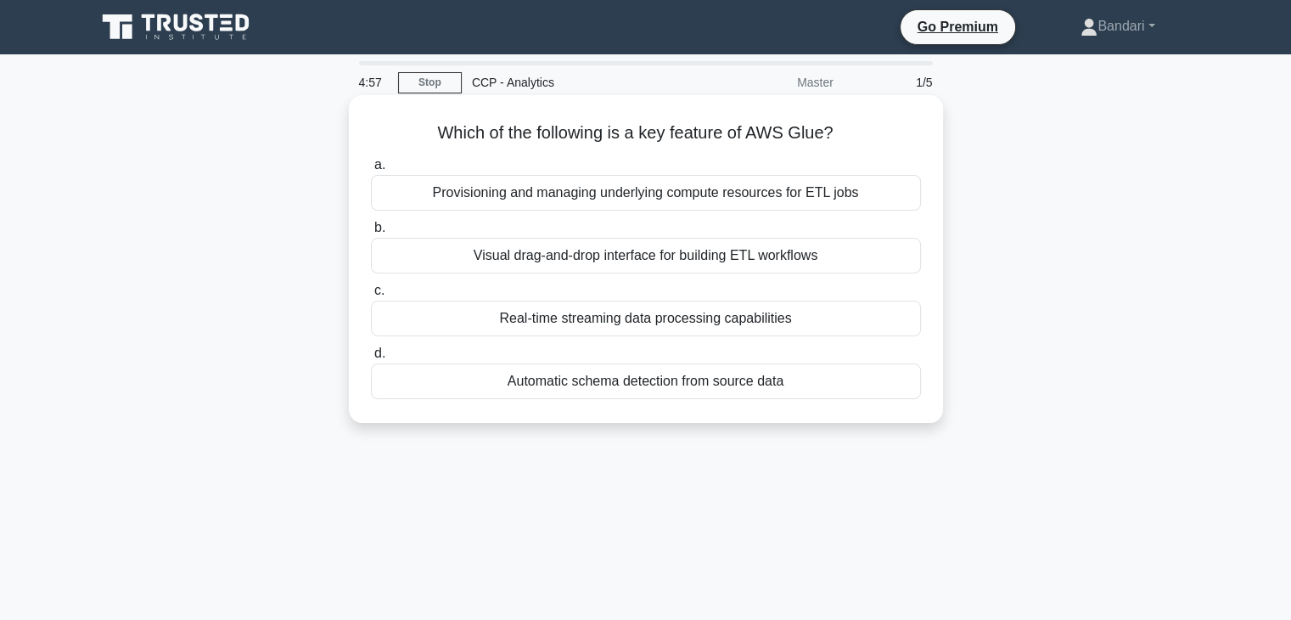
click at [765, 188] on div "Provisioning and managing underlying compute resources for ETL jobs" at bounding box center [646, 193] width 550 height 36
click at [371, 171] on input "a. Provisioning and managing underlying compute resources for ETL jobs" at bounding box center [371, 165] width 0 height 11
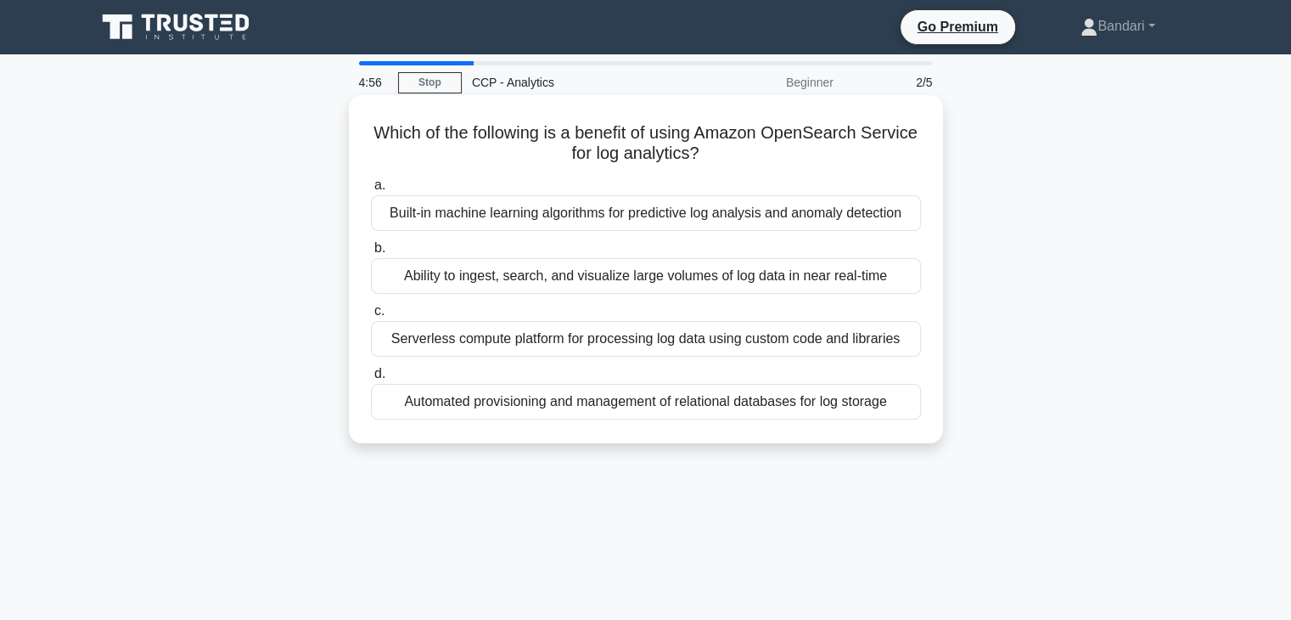
click at [726, 218] on div "Built-in machine learning algorithms for predictive log analysis and anomaly de…" at bounding box center [646, 213] width 550 height 36
click at [371, 191] on input "a. Built-in machine learning algorithms for predictive log analysis and anomaly…" at bounding box center [371, 185] width 0 height 11
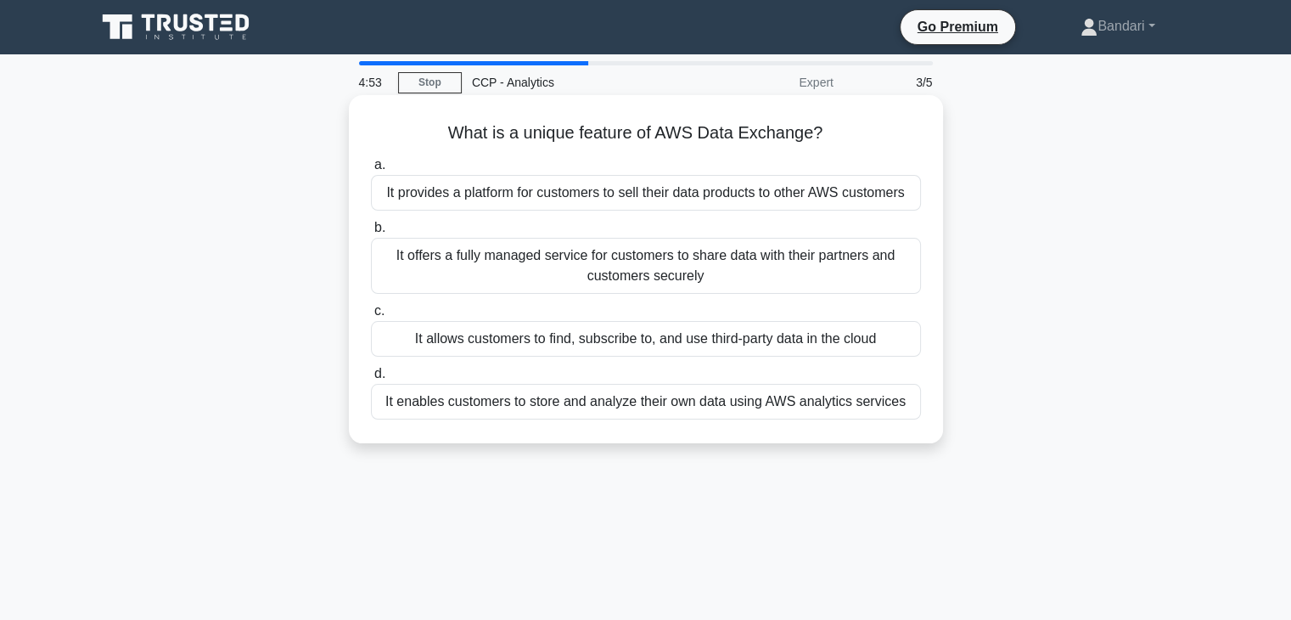
click at [717, 204] on div "It provides a platform for customers to sell their data products to other AWS c…" at bounding box center [646, 193] width 550 height 36
click at [371, 171] on input "a. It provides a platform for customers to sell their data products to other AW…" at bounding box center [371, 165] width 0 height 11
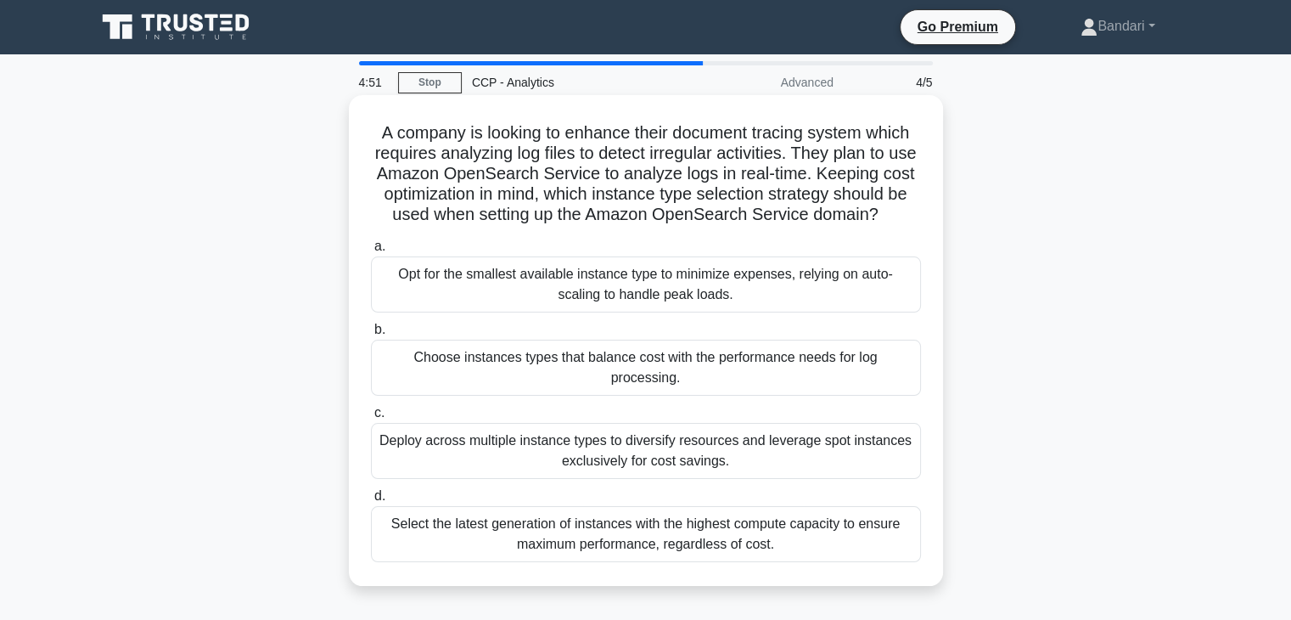
click at [706, 310] on div "Opt for the smallest available instance type to minimize expenses, relying on a…" at bounding box center [646, 284] width 550 height 56
click at [371, 252] on input "a. Opt for the smallest available instance type to minimize expenses, relying o…" at bounding box center [371, 246] width 0 height 11
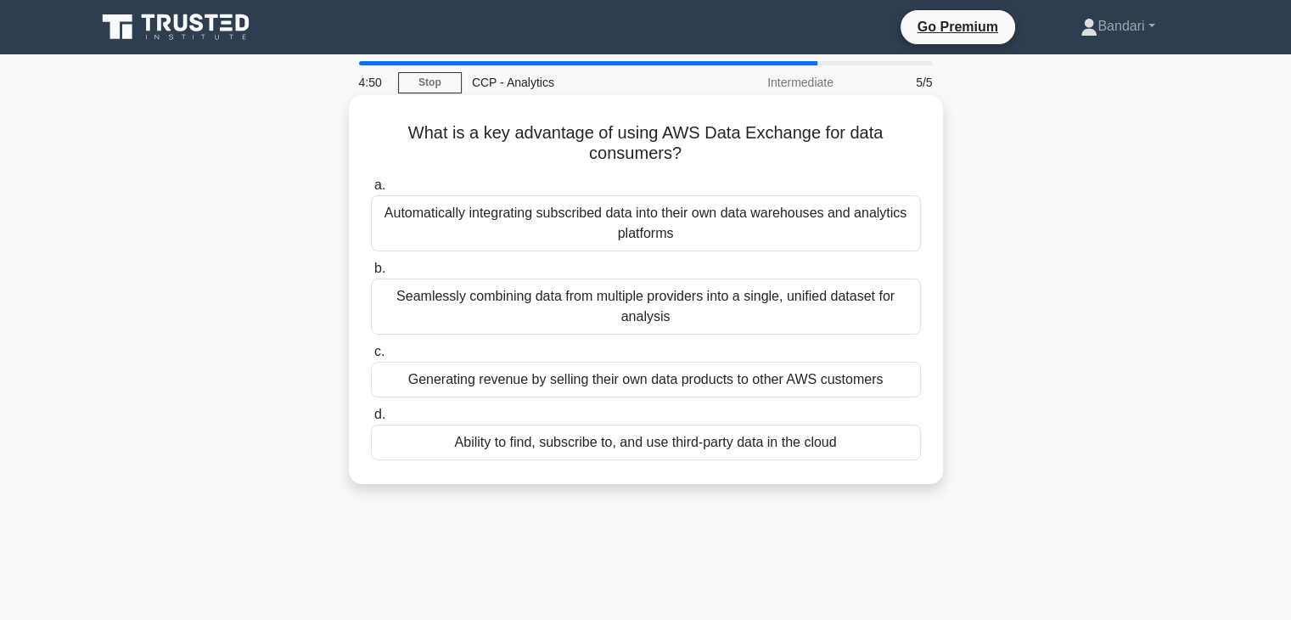
click at [699, 318] on div "Seamlessly combining data from multiple providers into a single, unified datase…" at bounding box center [646, 306] width 550 height 56
click at [371, 274] on input "b. Seamlessly combining data from multiple providers into a single, unified dat…" at bounding box center [371, 268] width 0 height 11
